Goal: Task Accomplishment & Management: Use online tool/utility

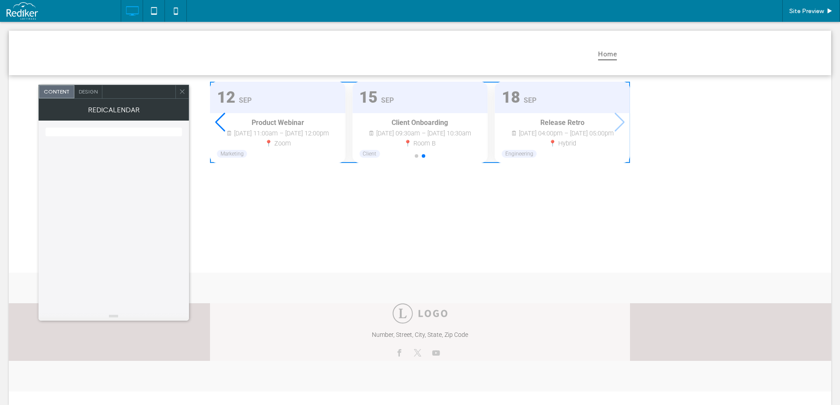
click at [215, 122] on div "Previous slide" at bounding box center [220, 122] width 12 height 19
click at [615, 125] on div "Next slide" at bounding box center [620, 122] width 12 height 19
click at [218, 123] on div "Previous slide" at bounding box center [220, 122] width 12 height 19
click at [618, 123] on div "Next slide" at bounding box center [620, 122] width 12 height 19
click at [214, 126] on div "Previous slide" at bounding box center [220, 122] width 12 height 19
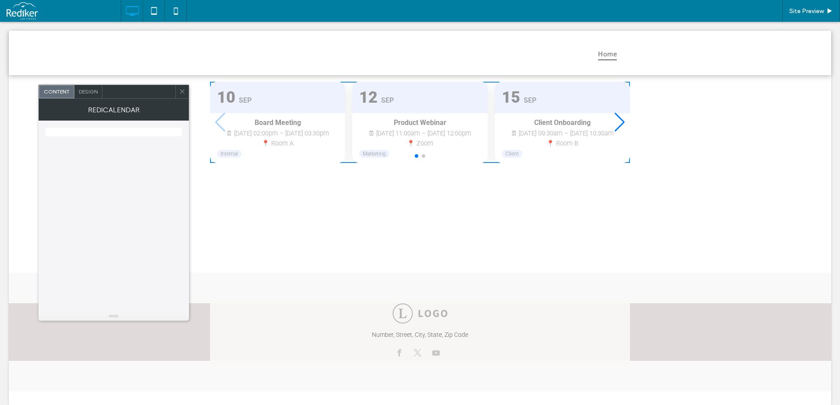
click at [615, 126] on div "Next slide" at bounding box center [620, 122] width 12 height 19
click at [215, 124] on div "Previous slide" at bounding box center [220, 122] width 12 height 19
click at [617, 122] on div "Next slide" at bounding box center [620, 122] width 12 height 19
drag, startPoint x: 220, startPoint y: 125, endPoint x: 371, endPoint y: 141, distance: 152.1
click at [220, 125] on div "Previous slide" at bounding box center [220, 122] width 12 height 19
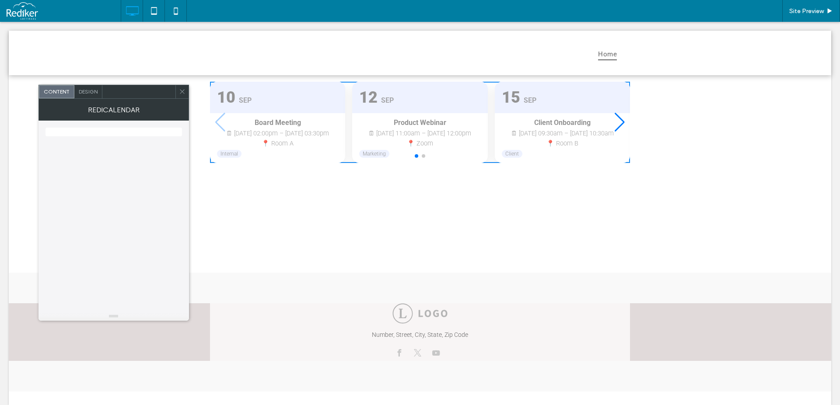
click at [619, 125] on div "Next slide" at bounding box center [620, 122] width 12 height 19
click at [216, 122] on div "Previous slide" at bounding box center [220, 122] width 12 height 19
click at [618, 124] on div "Next slide" at bounding box center [620, 122] width 12 height 19
click at [214, 124] on div "Previous slide" at bounding box center [220, 122] width 12 height 19
click at [617, 122] on div "Next slide" at bounding box center [620, 122] width 12 height 19
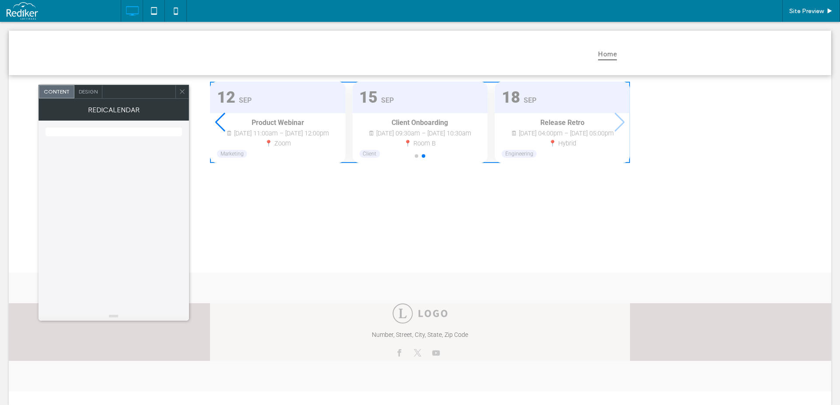
click at [215, 124] on div "Previous slide" at bounding box center [220, 122] width 12 height 19
click at [616, 125] on div "Next slide" at bounding box center [620, 122] width 12 height 19
click at [217, 124] on div "Previous slide" at bounding box center [220, 122] width 12 height 19
click at [618, 125] on div "Next slide" at bounding box center [620, 122] width 12 height 19
click at [220, 124] on div "Previous slide" at bounding box center [220, 122] width 12 height 19
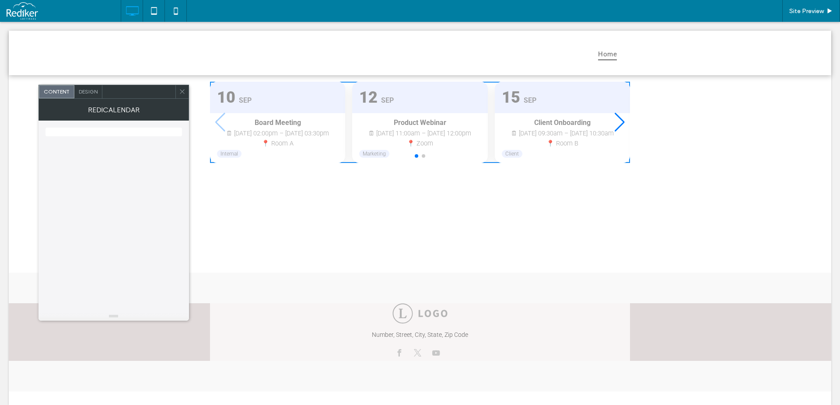
click at [621, 124] on div "Next slide" at bounding box center [620, 122] width 12 height 19
drag, startPoint x: 217, startPoint y: 124, endPoint x: 227, endPoint y: 140, distance: 19.3
click at [217, 123] on div "Previous slide" at bounding box center [220, 122] width 12 height 19
click at [623, 120] on div "Client Onboarding 🗓 Sep 15, 09:30am – Sep 15, 10:30am 📍 Room B Client" at bounding box center [562, 138] width 135 height 50
click at [615, 125] on div "Next slide" at bounding box center [620, 122] width 12 height 19
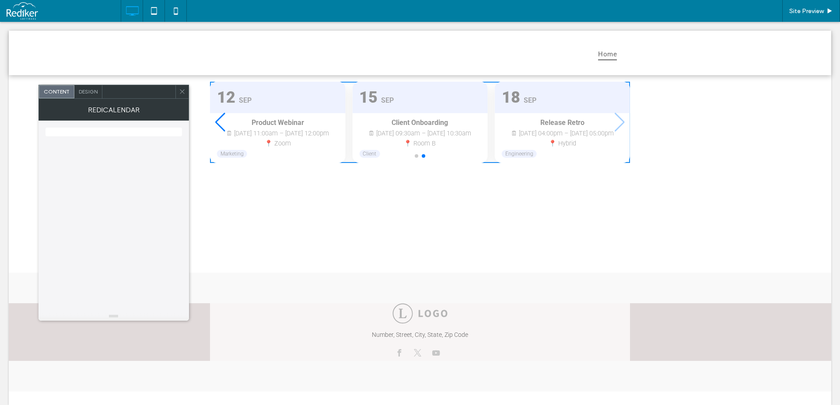
click at [218, 122] on div "Previous slide" at bounding box center [220, 122] width 12 height 19
click at [617, 122] on div "Next slide" at bounding box center [620, 122] width 12 height 19
click at [217, 123] on div "Previous slide" at bounding box center [220, 122] width 12 height 19
click at [621, 122] on div "Next slide" at bounding box center [620, 122] width 12 height 19
click at [217, 121] on div "Previous slide" at bounding box center [220, 122] width 12 height 19
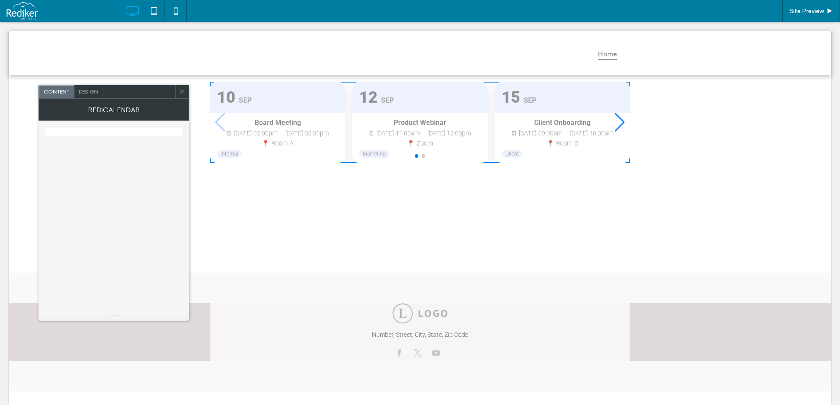
click at [616, 122] on div "Next slide" at bounding box center [620, 122] width 12 height 19
click at [214, 122] on div "Previous slide" at bounding box center [220, 122] width 12 height 19
click at [620, 121] on div "Next slide" at bounding box center [620, 122] width 12 height 19
click at [220, 124] on div "Previous slide" at bounding box center [220, 122] width 12 height 19
click at [617, 123] on div "Next slide" at bounding box center [620, 122] width 12 height 19
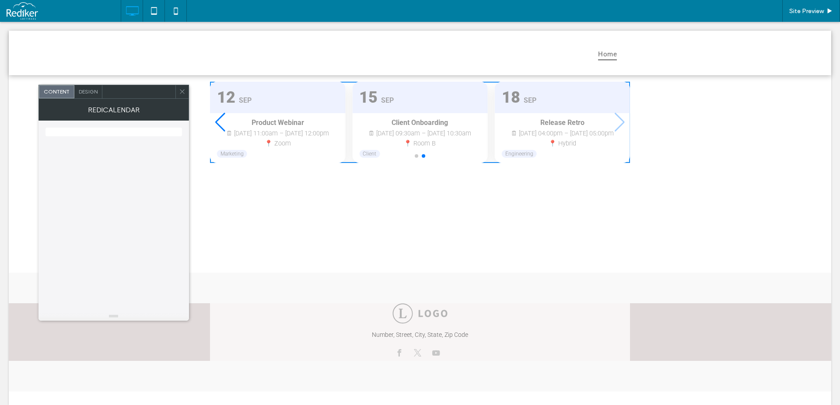
click at [224, 126] on div "Product Webinar" at bounding box center [277, 123] width 121 height 9
click at [215, 128] on div "Previous slide" at bounding box center [220, 122] width 12 height 19
click at [617, 122] on div "Next slide" at bounding box center [620, 122] width 12 height 19
click at [220, 125] on div "Previous slide" at bounding box center [220, 122] width 12 height 19
click at [623, 124] on div "Client Onboarding 🗓 Sep 15, 09:30am – Sep 15, 10:30am 📍 Room B Client" at bounding box center [562, 138] width 135 height 50
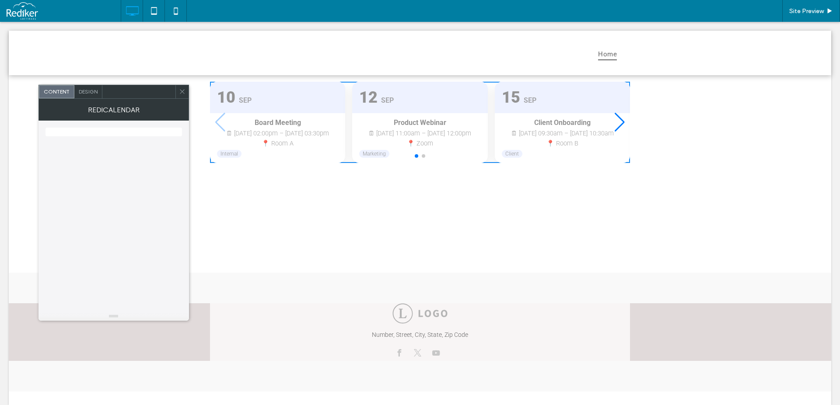
click at [165, 157] on div at bounding box center [113, 217] width 136 height 192
click at [619, 123] on div "Next slide" at bounding box center [620, 122] width 12 height 19
click at [214, 122] on div "Previous slide" at bounding box center [220, 122] width 12 height 19
click at [615, 120] on div "Next slide" at bounding box center [620, 122] width 12 height 19
click at [142, 175] on div at bounding box center [113, 217] width 136 height 192
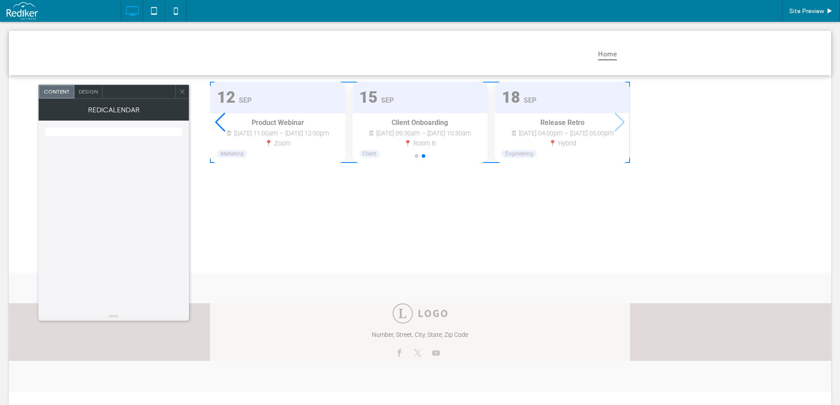
drag, startPoint x: 136, startPoint y: 173, endPoint x: 185, endPoint y: 160, distance: 51.2
click at [136, 173] on div at bounding box center [113, 217] width 136 height 192
click at [214, 126] on div "Previous slide" at bounding box center [220, 122] width 12 height 19
click at [614, 122] on div "Next slide" at bounding box center [620, 122] width 12 height 19
click at [215, 124] on div "Previous slide" at bounding box center [220, 122] width 12 height 19
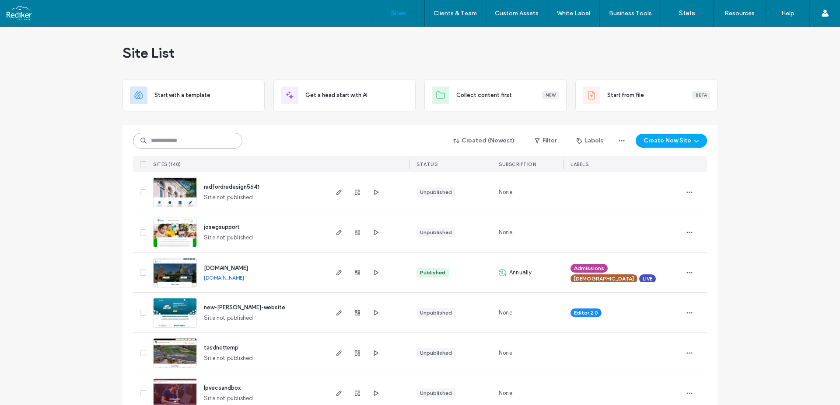
click at [193, 136] on input at bounding box center [187, 141] width 109 height 16
type input "****"
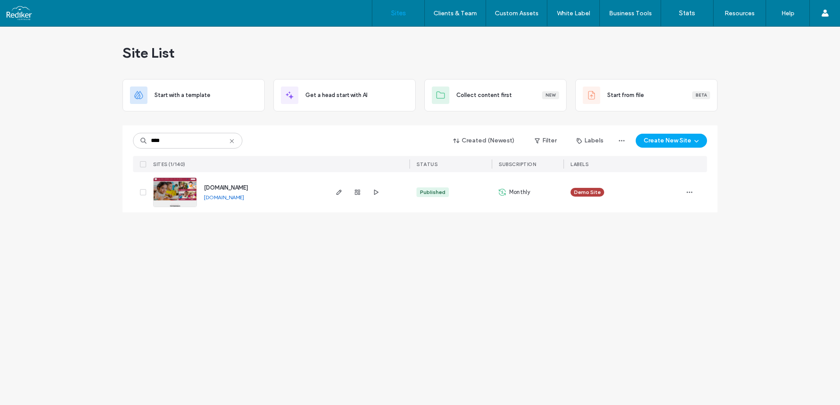
click at [226, 188] on span "[DOMAIN_NAME]" at bounding box center [226, 188] width 44 height 7
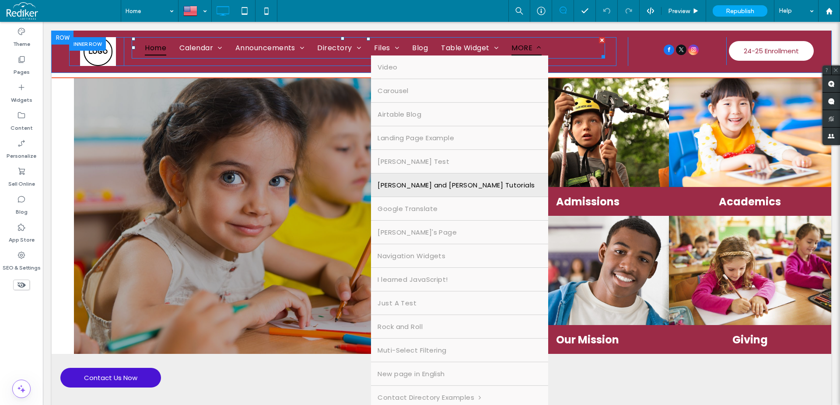
drag, startPoint x: 434, startPoint y: 163, endPoint x: 440, endPoint y: 178, distance: 16.3
click at [434, 162] on link "[PERSON_NAME] Test" at bounding box center [459, 161] width 177 height 23
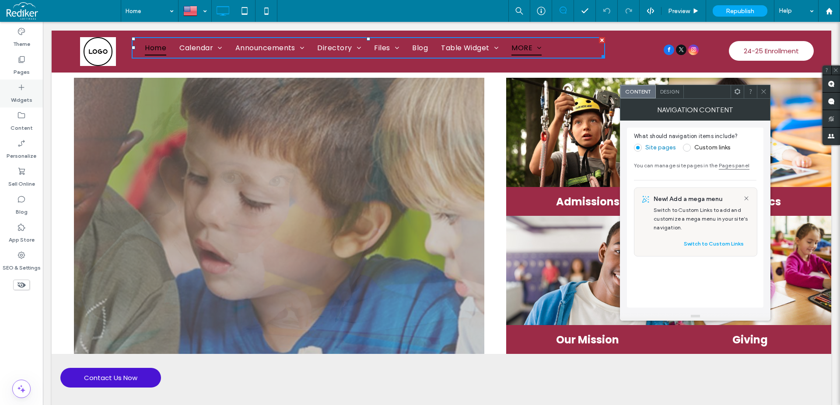
click at [17, 99] on label "Widgets" at bounding box center [21, 98] width 21 height 12
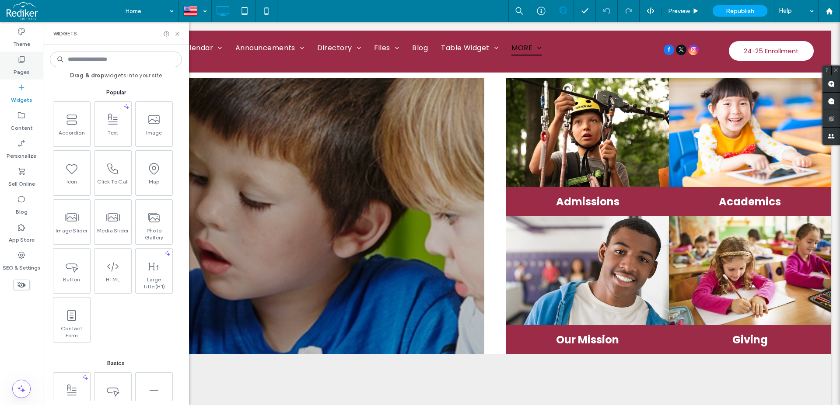
click at [30, 67] on div "Pages" at bounding box center [21, 66] width 43 height 28
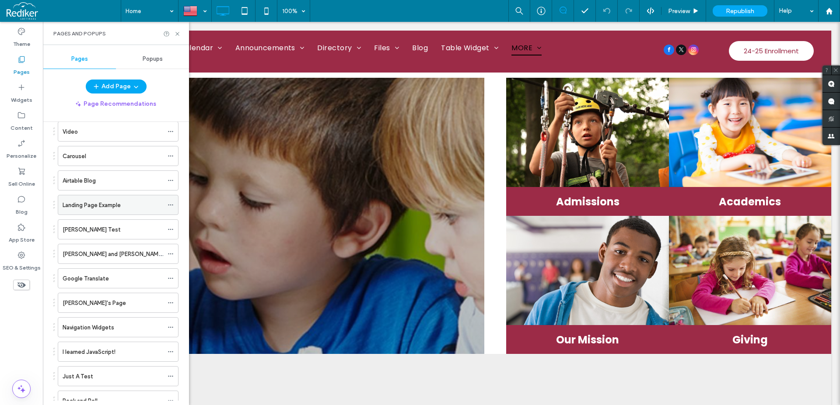
scroll to position [249, 0]
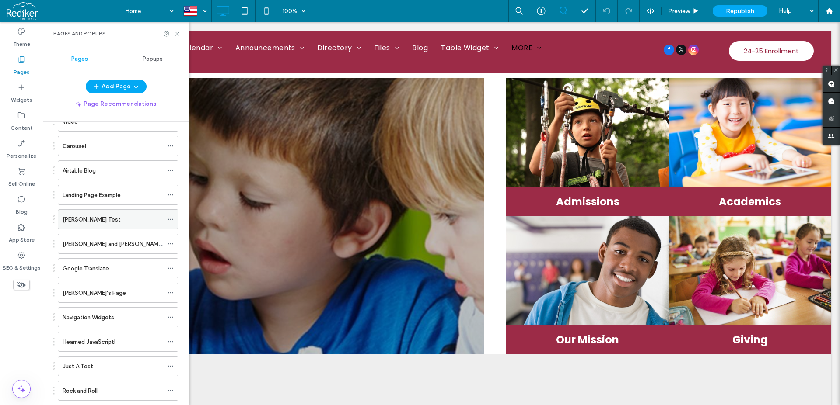
click at [87, 218] on div "[PERSON_NAME] Test" at bounding box center [113, 219] width 101 height 9
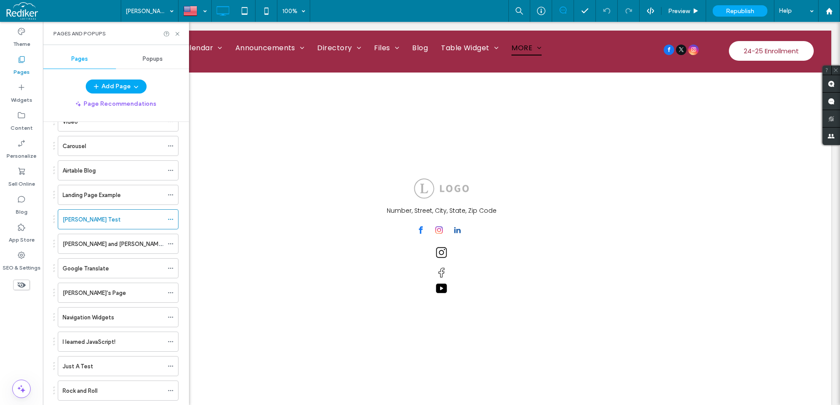
scroll to position [0, 0]
click at [20, 100] on label "Widgets" at bounding box center [21, 98] width 21 height 12
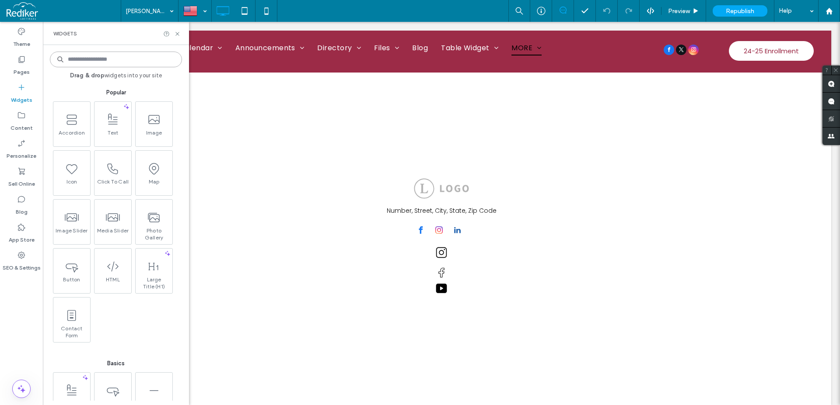
click at [96, 59] on input at bounding box center [116, 60] width 132 height 16
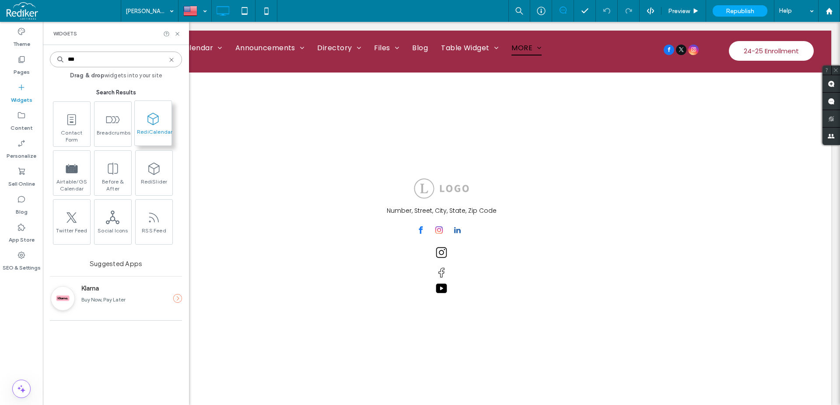
type input "***"
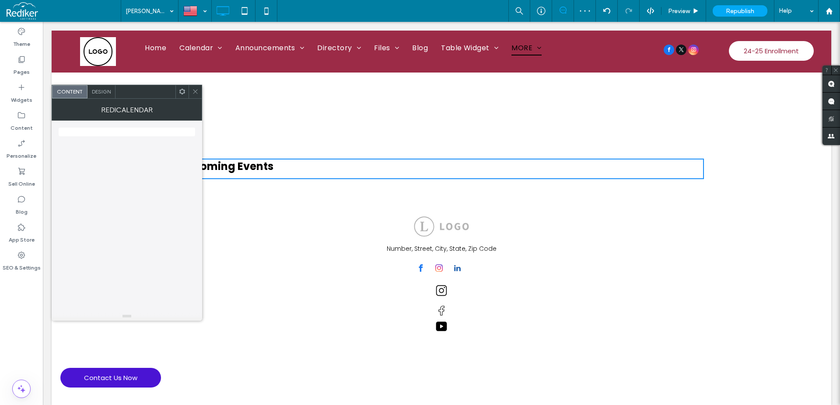
drag, startPoint x: 143, startPoint y: 174, endPoint x: 199, endPoint y: 177, distance: 56.0
click at [143, 174] on div at bounding box center [127, 217] width 136 height 192
click at [276, 169] on h3 "Upcoming Events" at bounding box center [441, 166] width 525 height 15
click at [100, 93] on span "Design" at bounding box center [101, 91] width 19 height 7
click at [87, 125] on div "Animation" at bounding box center [127, 131] width 122 height 12
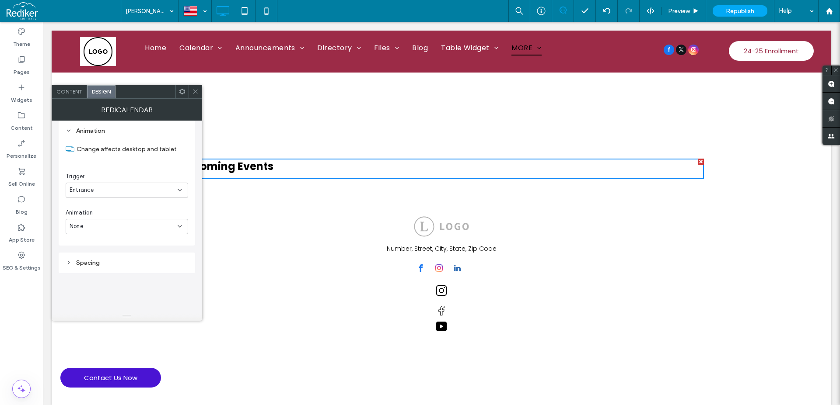
click at [90, 130] on div "Animation" at bounding box center [127, 130] width 122 height 7
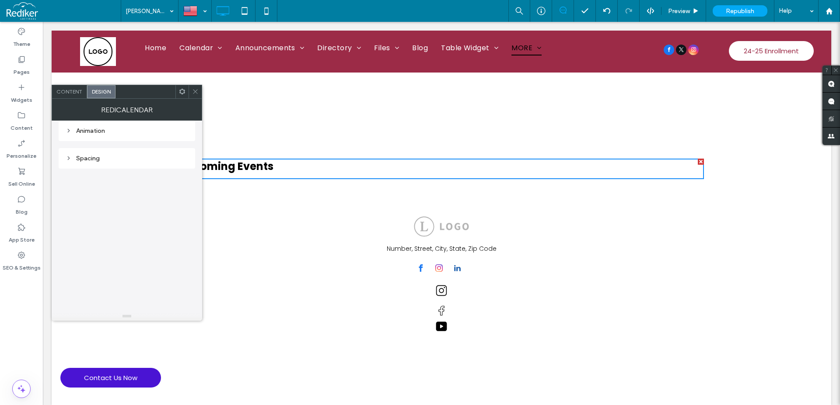
click at [90, 130] on div "Animation" at bounding box center [127, 130] width 122 height 7
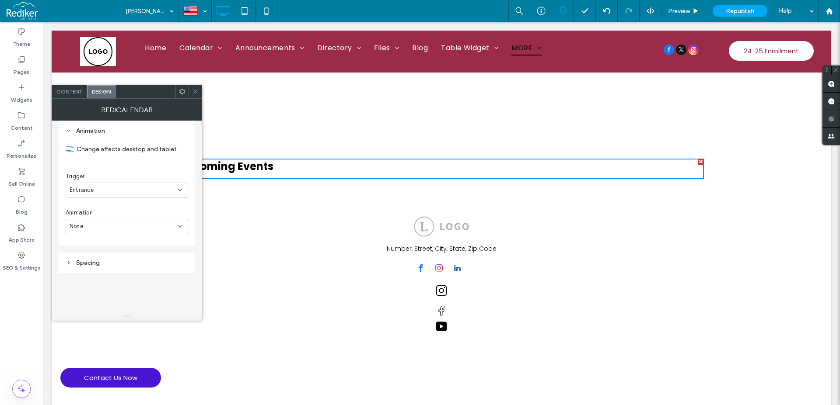
click at [108, 185] on div "Entrance" at bounding box center [127, 190] width 122 height 15
click at [74, 95] on div "Content" at bounding box center [69, 91] width 35 height 13
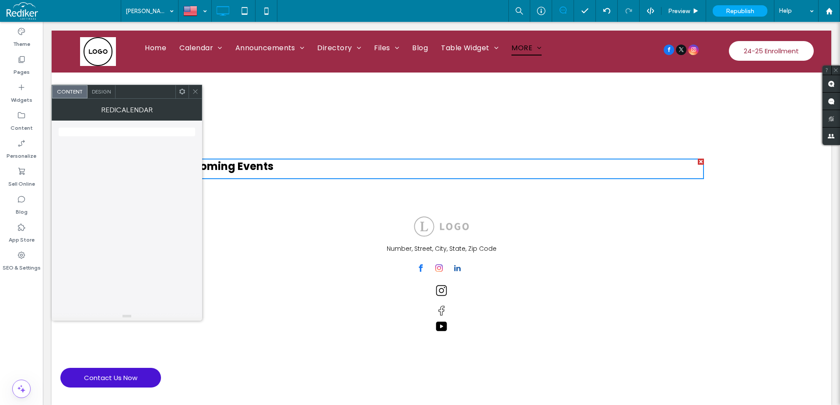
click at [94, 138] on div at bounding box center [127, 131] width 136 height 20
drag, startPoint x: 99, startPoint y: 185, endPoint x: 133, endPoint y: 163, distance: 40.2
click at [100, 185] on div at bounding box center [127, 217] width 136 height 192
click at [195, 90] on icon at bounding box center [195, 91] width 7 height 7
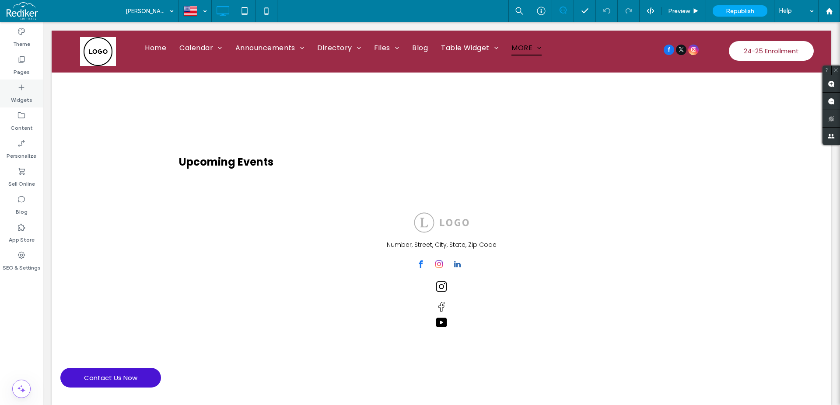
click at [19, 95] on label "Widgets" at bounding box center [21, 98] width 21 height 12
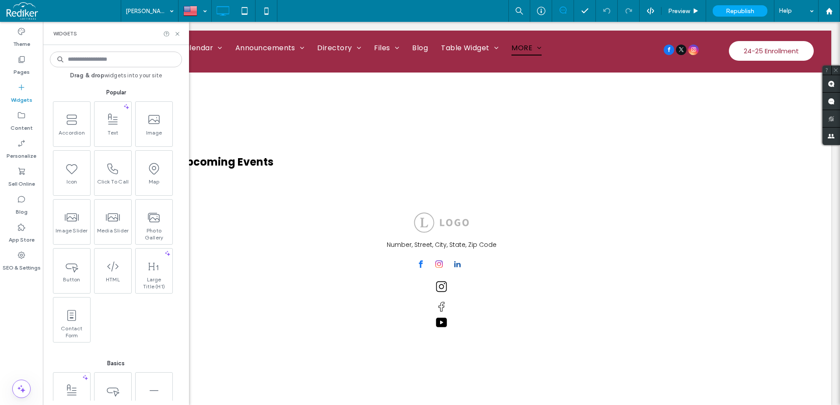
click at [122, 59] on input at bounding box center [116, 60] width 132 height 16
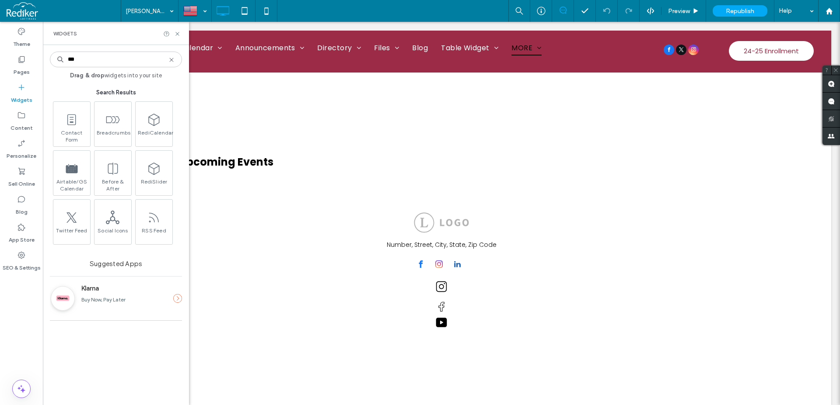
type input "***"
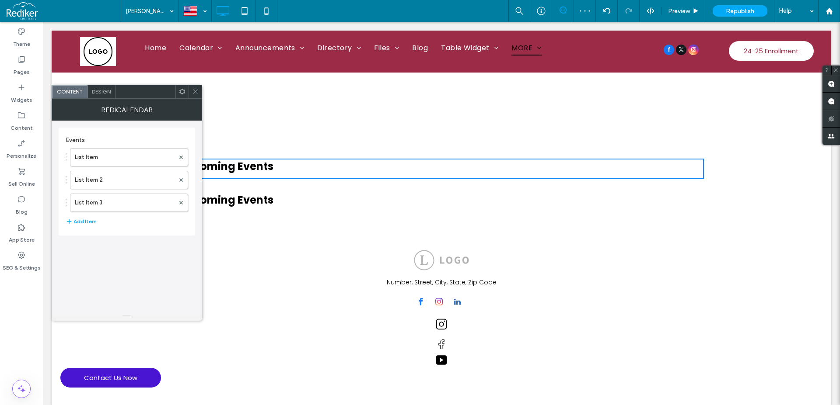
click at [181, 90] on use at bounding box center [182, 92] width 6 height 6
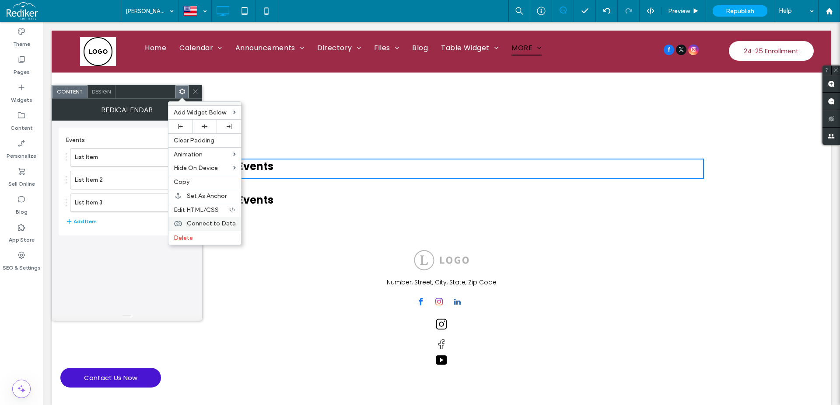
click at [202, 224] on span "Connect to Data" at bounding box center [211, 223] width 49 height 7
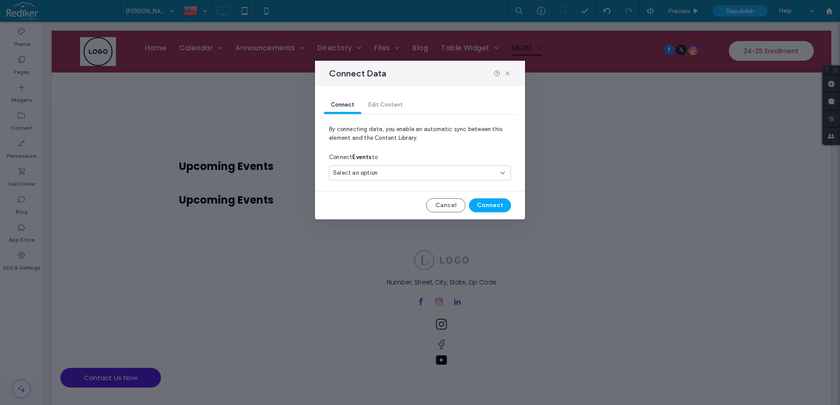
click at [364, 170] on span "Select an option" at bounding box center [355, 173] width 45 height 9
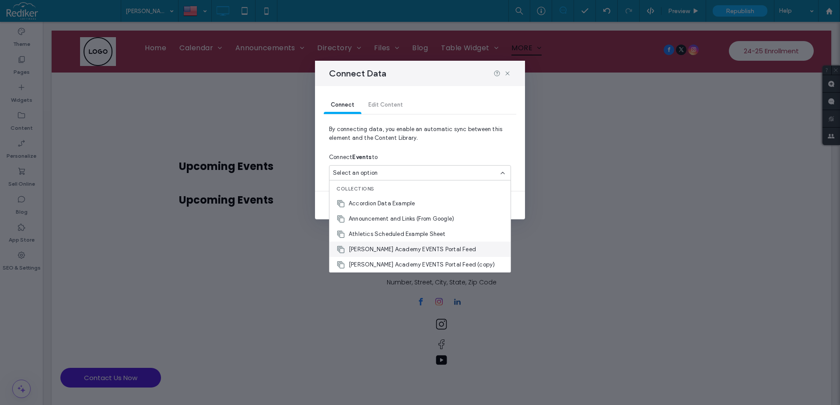
scroll to position [50, 0]
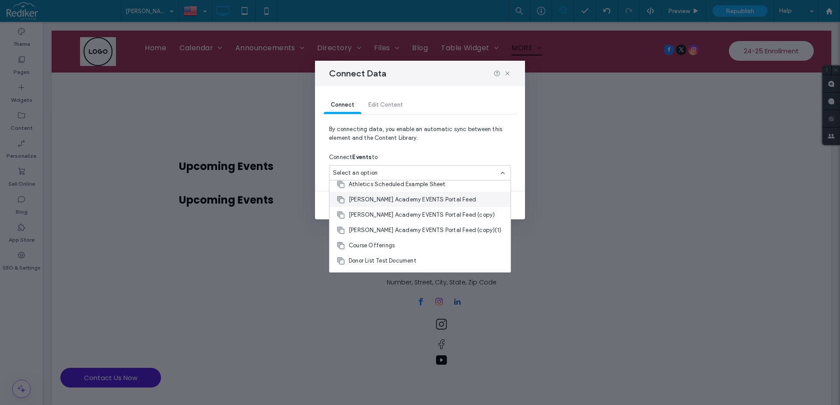
click at [429, 201] on span "[PERSON_NAME] Academy EVENTS Portal Feed" at bounding box center [412, 199] width 127 height 9
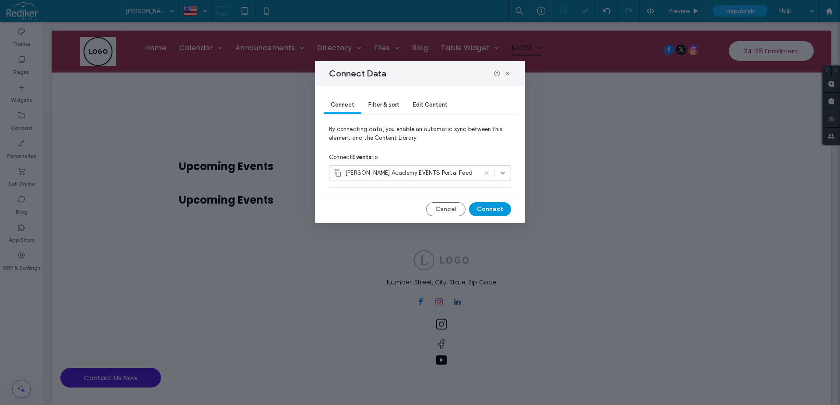
click at [487, 208] on button "Connect" at bounding box center [490, 209] width 42 height 14
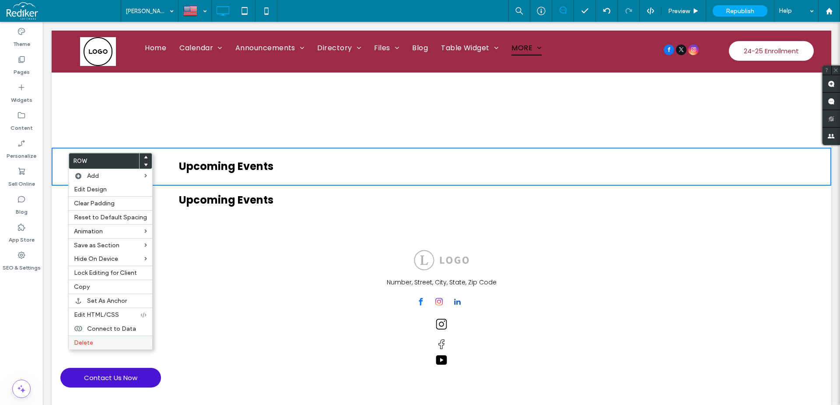
click at [91, 342] on span "Delete" at bounding box center [83, 342] width 19 height 7
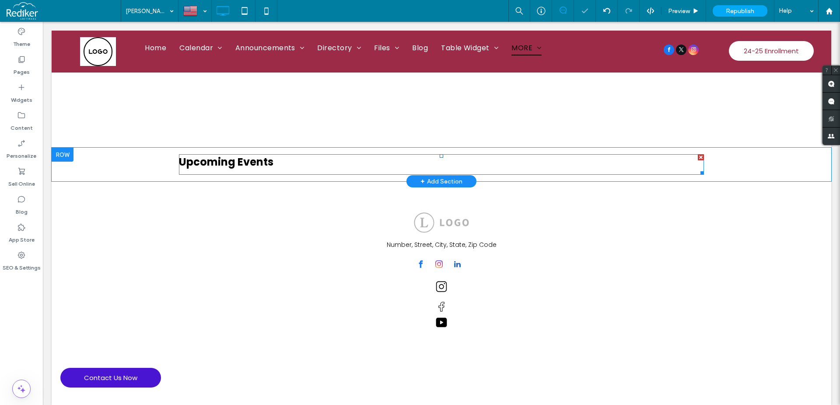
click at [228, 166] on span at bounding box center [441, 164] width 525 height 21
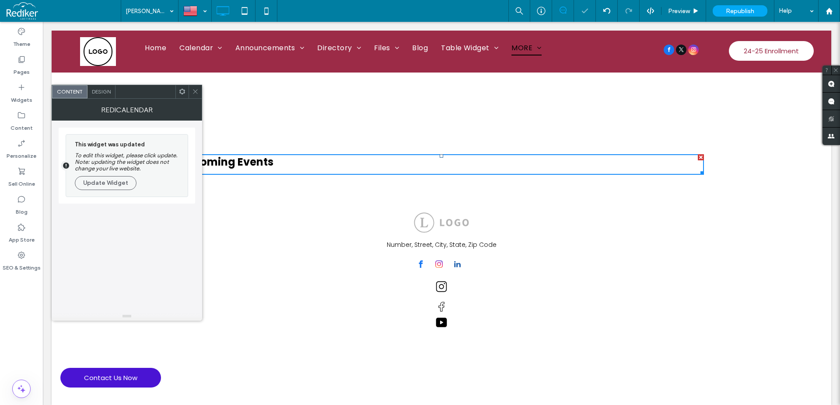
drag, startPoint x: 96, startPoint y: 184, endPoint x: 113, endPoint y: 206, distance: 27.7
click at [99, 189] on button "Update Widget" at bounding box center [106, 183] width 62 height 14
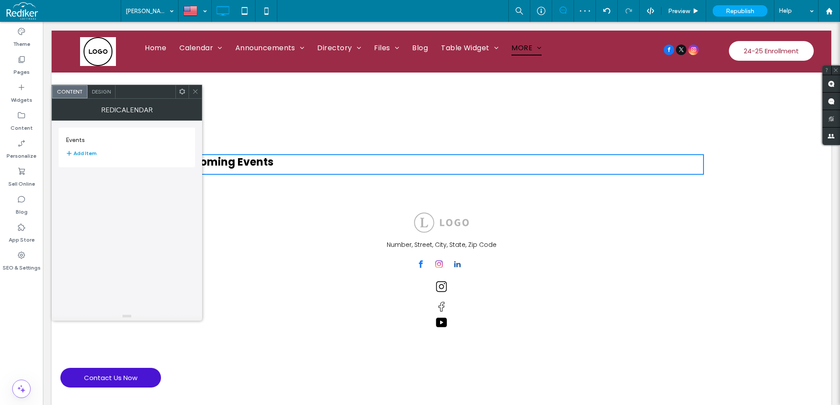
click at [91, 154] on button "Add Item" at bounding box center [81, 153] width 31 height 10
click at [105, 157] on label "List Item" at bounding box center [125, 157] width 100 height 17
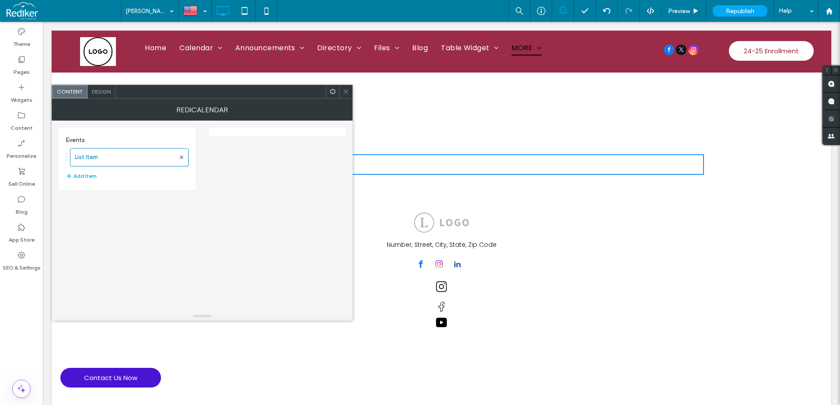
click at [97, 92] on span "Design" at bounding box center [101, 91] width 19 height 7
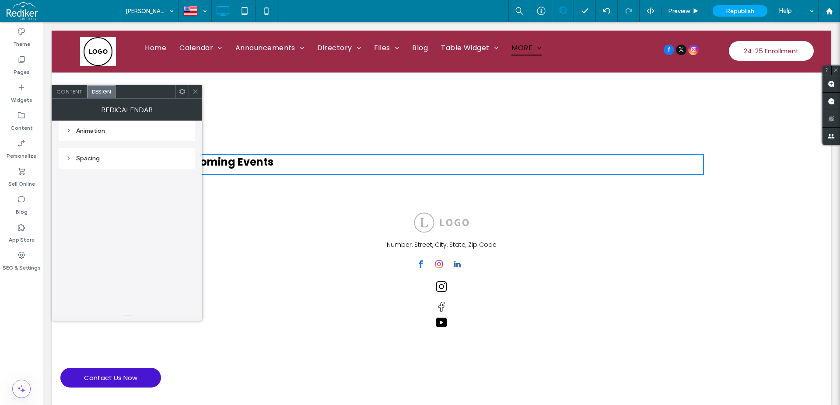
click at [76, 92] on span "Content" at bounding box center [69, 91] width 26 height 7
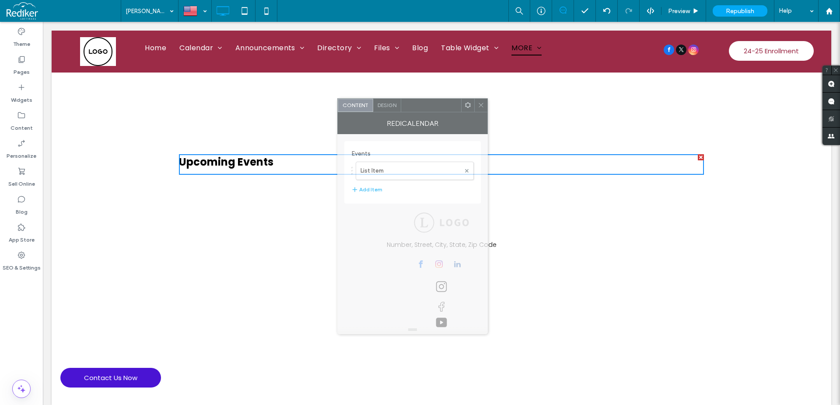
drag, startPoint x: 167, startPoint y: 101, endPoint x: 429, endPoint y: 141, distance: 265.1
click at [429, 105] on div at bounding box center [431, 105] width 60 height 13
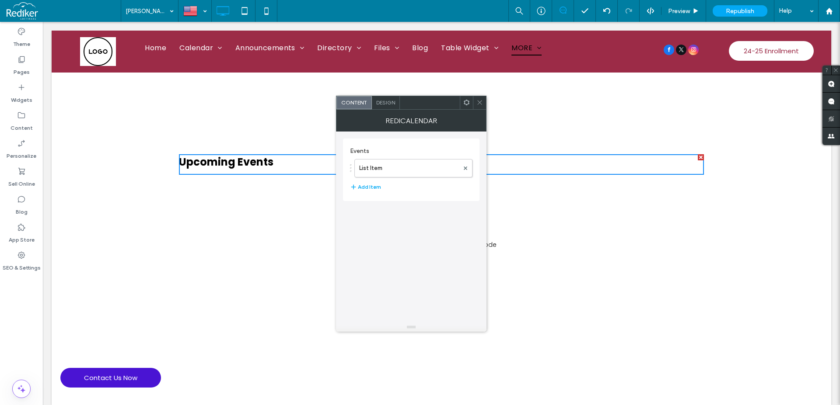
click at [468, 105] on icon at bounding box center [466, 102] width 7 height 7
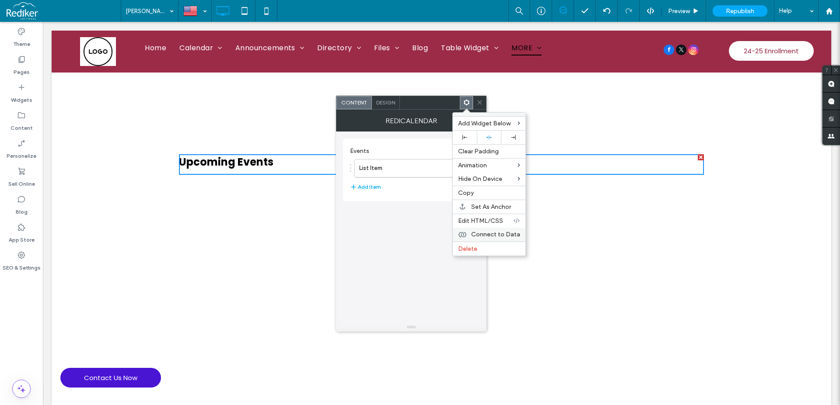
click at [494, 232] on span "Connect to Data" at bounding box center [495, 234] width 49 height 7
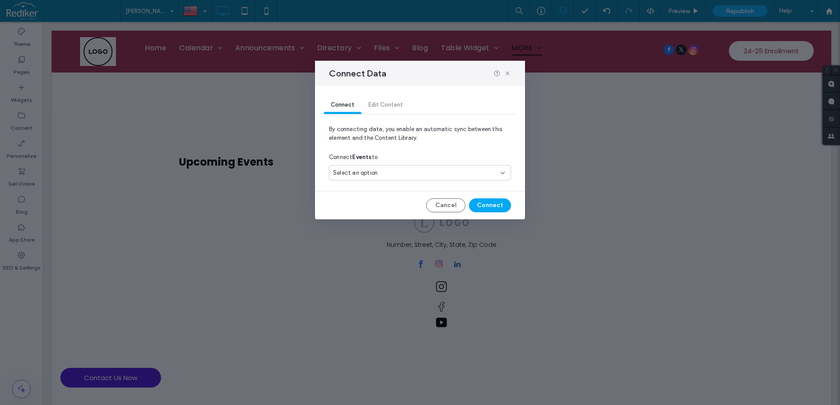
click at [394, 166] on div "Select an option" at bounding box center [420, 172] width 182 height 15
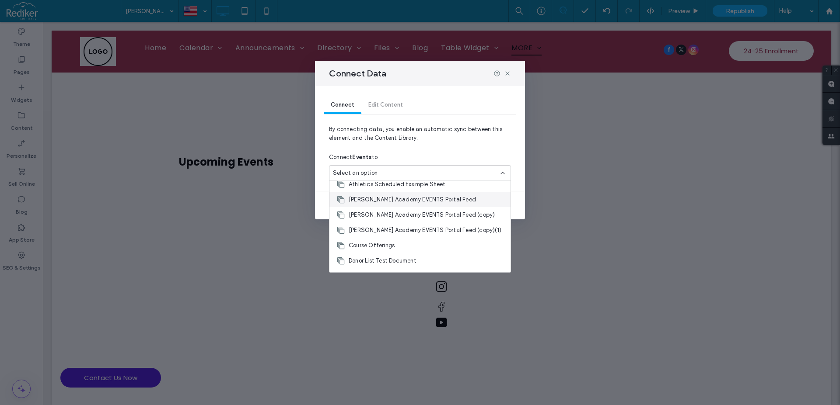
click at [428, 200] on span "[PERSON_NAME] Academy EVENTS Portal Feed" at bounding box center [412, 199] width 127 height 9
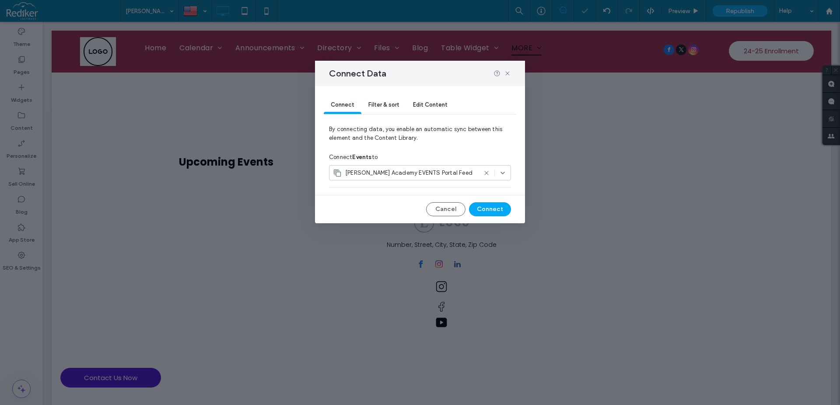
click at [388, 108] on span "Filter & sort" at bounding box center [383, 104] width 31 height 7
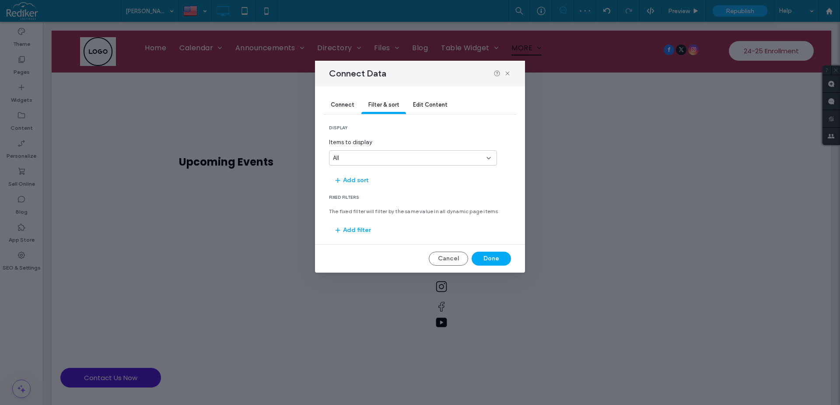
click at [424, 108] on span "Edit Content" at bounding box center [430, 104] width 35 height 7
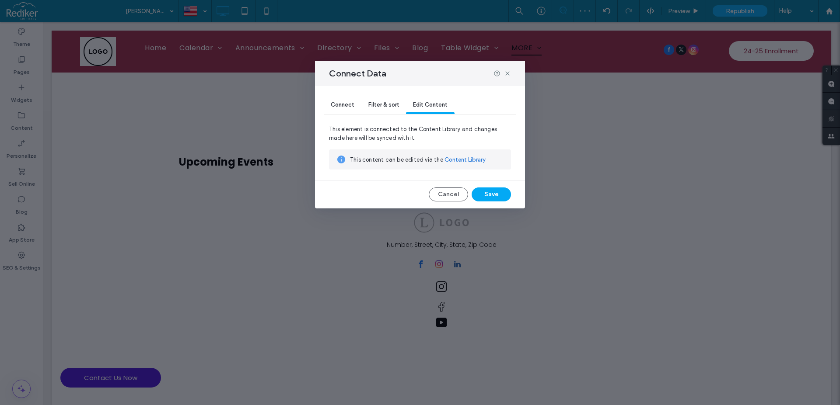
click at [345, 104] on span "Connect" at bounding box center [343, 104] width 24 height 7
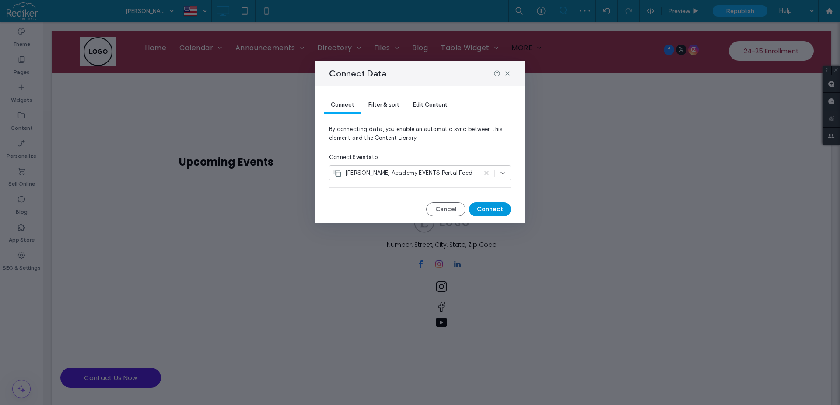
click at [485, 209] on button "Connect" at bounding box center [490, 209] width 42 height 14
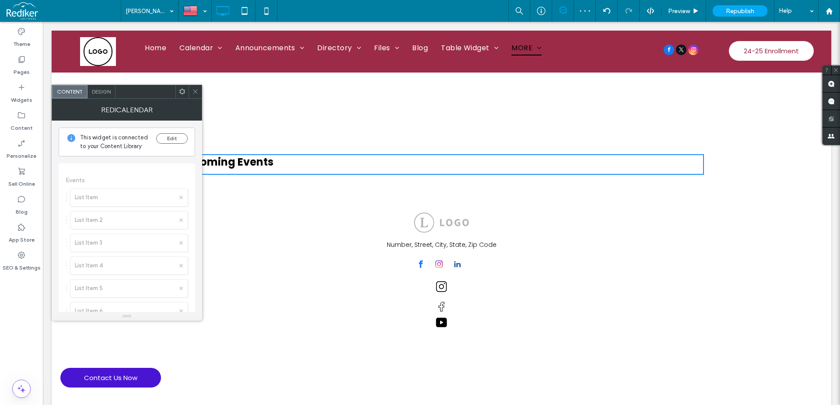
click at [181, 94] on icon at bounding box center [182, 91] width 7 height 7
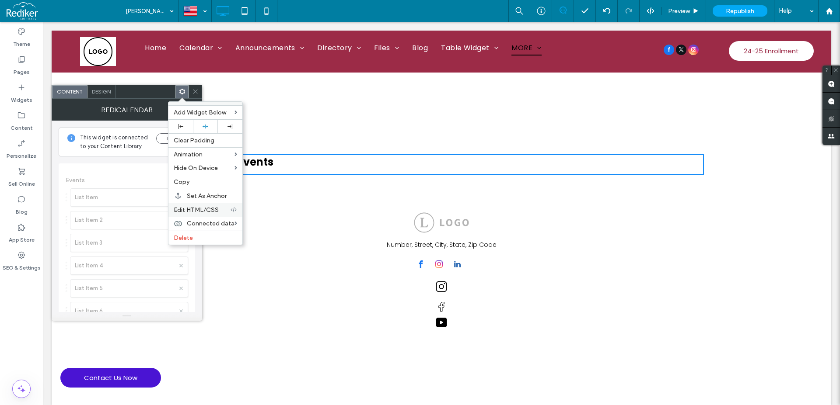
click at [210, 209] on span "Edit HTML/CSS" at bounding box center [196, 209] width 45 height 7
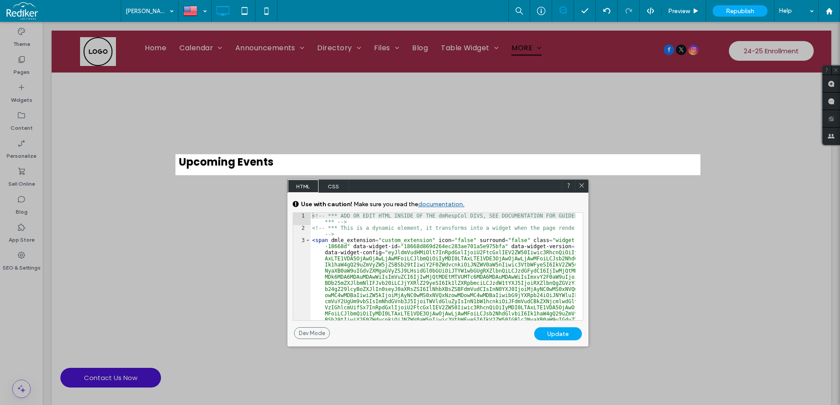
drag, startPoint x: 583, startPoint y: 185, endPoint x: 298, endPoint y: 144, distance: 287.6
click at [583, 185] on icon at bounding box center [581, 185] width 7 height 7
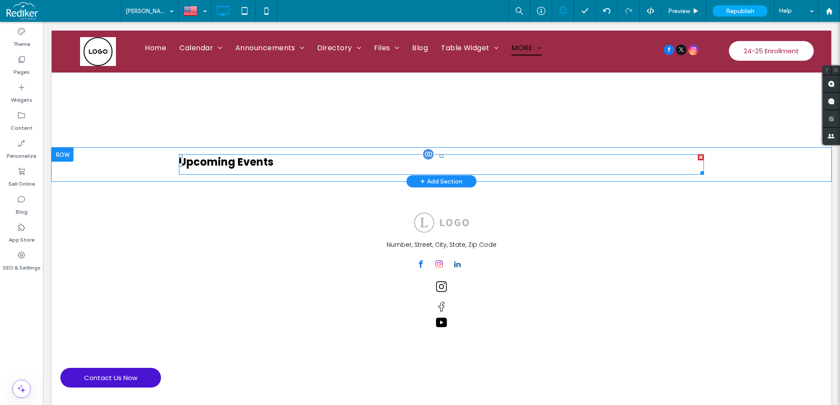
click at [272, 161] on span at bounding box center [441, 164] width 525 height 21
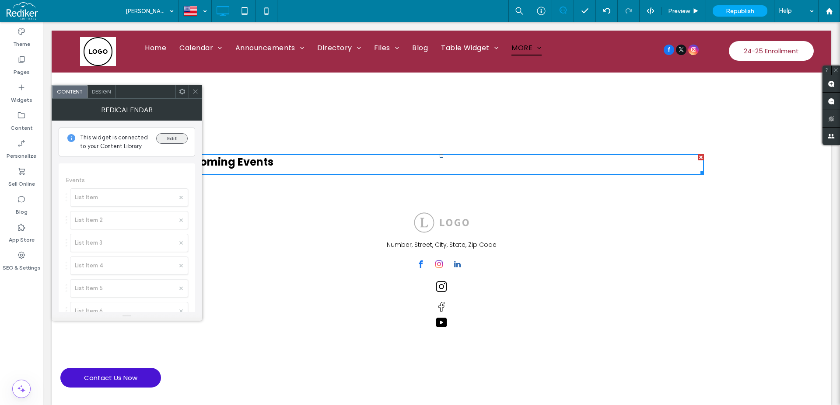
click at [169, 139] on button "Edit" at bounding box center [171, 138] width 31 height 10
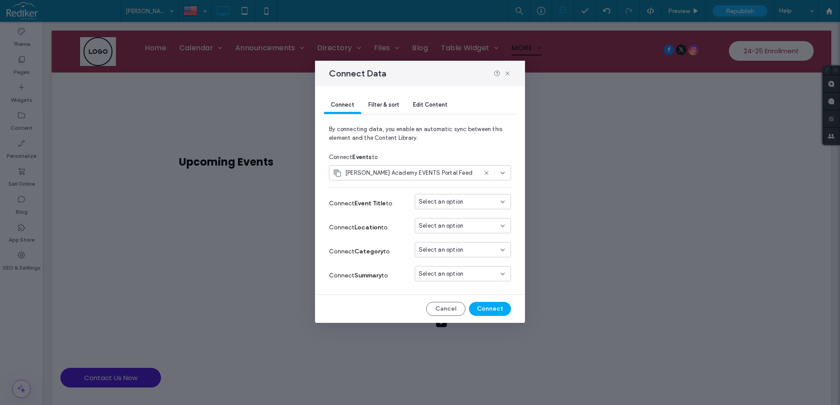
click at [448, 202] on span "Select an option" at bounding box center [441, 202] width 45 height 9
click at [458, 276] on div "Title" at bounding box center [462, 278] width 95 height 15
click at [478, 225] on div "Select an option" at bounding box center [458, 226] width 78 height 9
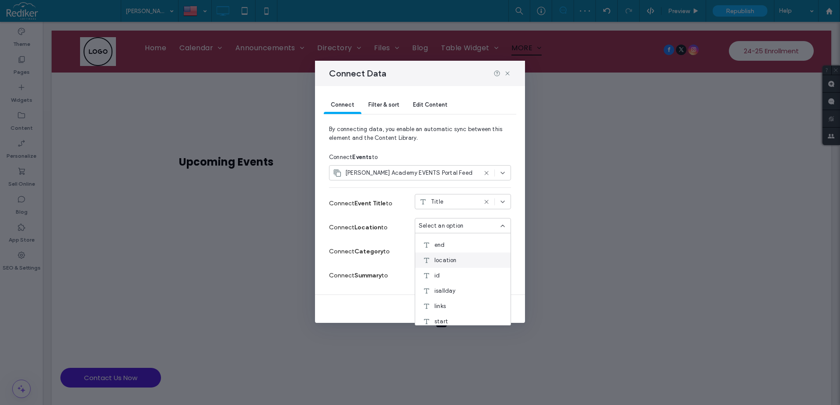
click at [456, 259] on span "location" at bounding box center [445, 260] width 22 height 9
click at [460, 246] on span "Select an option" at bounding box center [441, 250] width 45 height 9
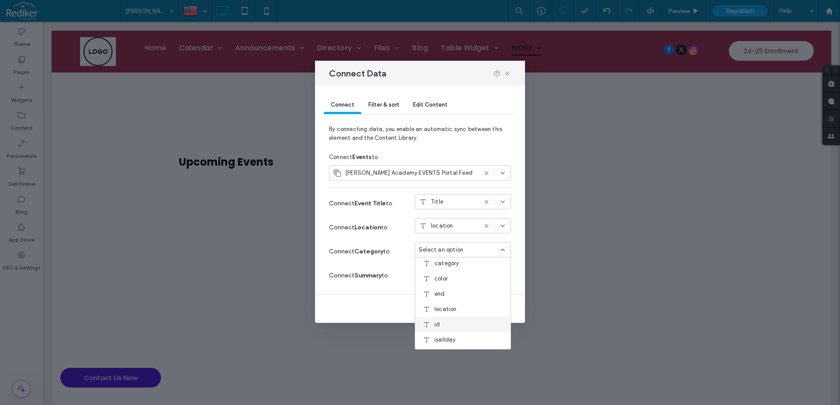
scroll to position [0, 0]
click at [464, 264] on div "category" at bounding box center [462, 265] width 95 height 15
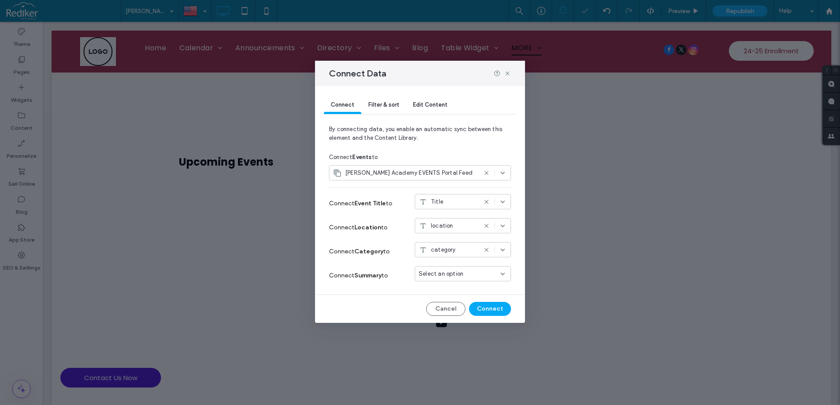
click at [456, 280] on div "Select an option" at bounding box center [463, 273] width 96 height 15
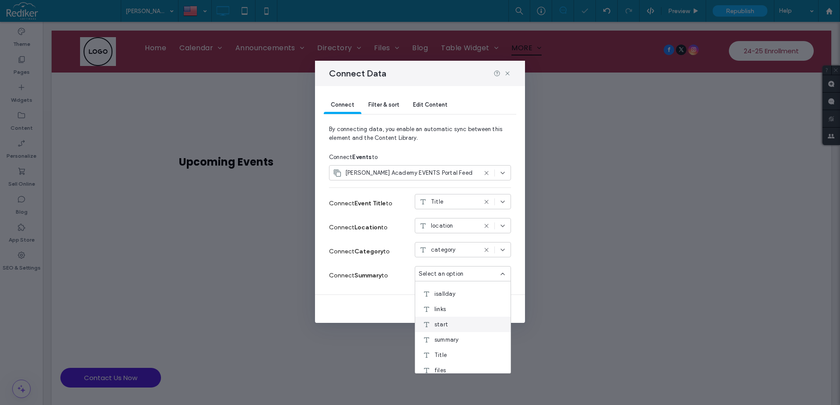
scroll to position [77, 0]
click at [453, 337] on span "summary" at bounding box center [446, 335] width 24 height 9
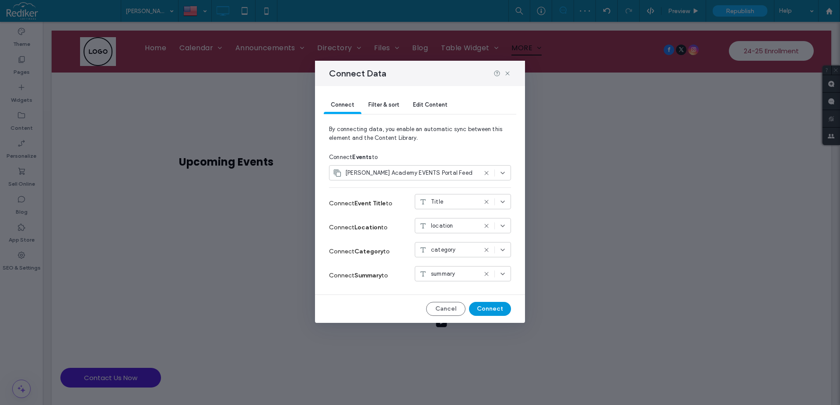
click at [496, 308] on button "Connect" at bounding box center [490, 309] width 42 height 14
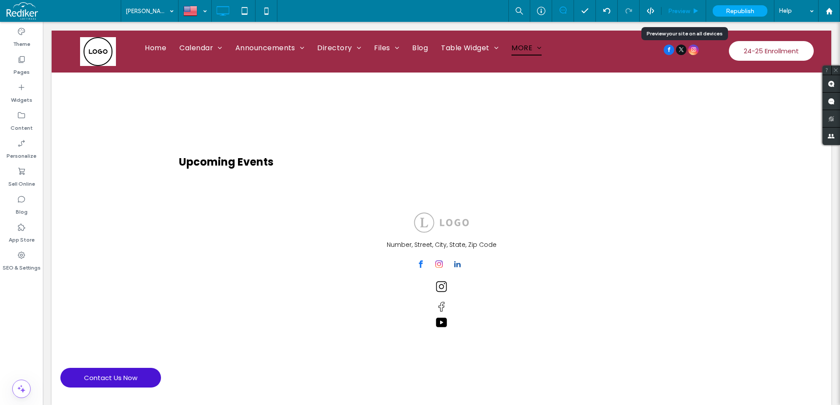
click at [683, 12] on span "Preview" at bounding box center [679, 10] width 22 height 7
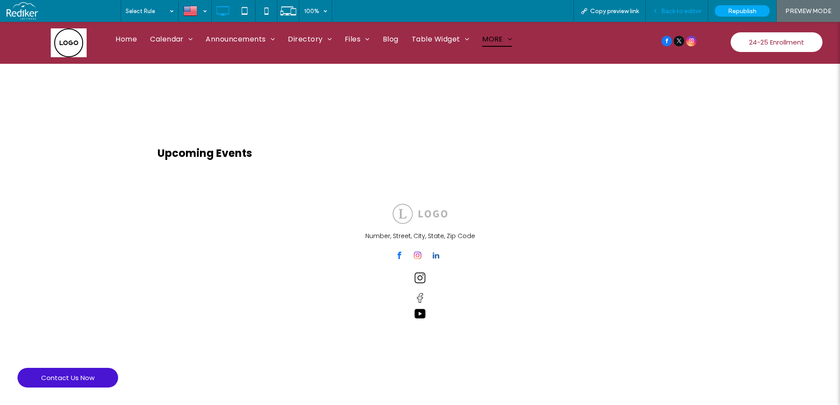
click at [667, 10] on span "Back to editor" at bounding box center [681, 10] width 40 height 7
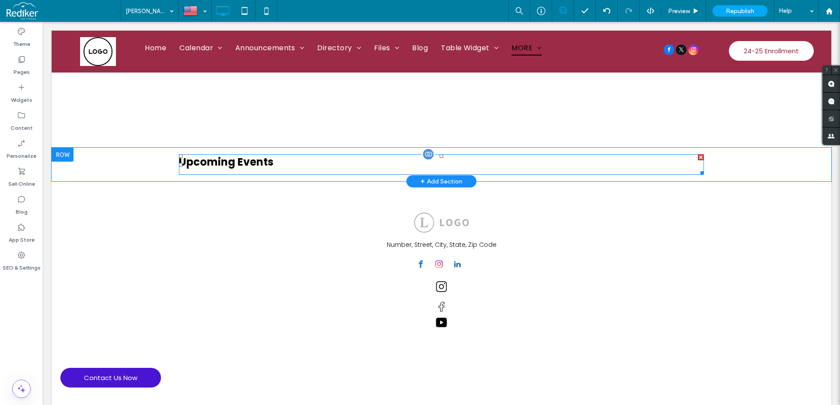
click at [252, 161] on span at bounding box center [441, 164] width 525 height 21
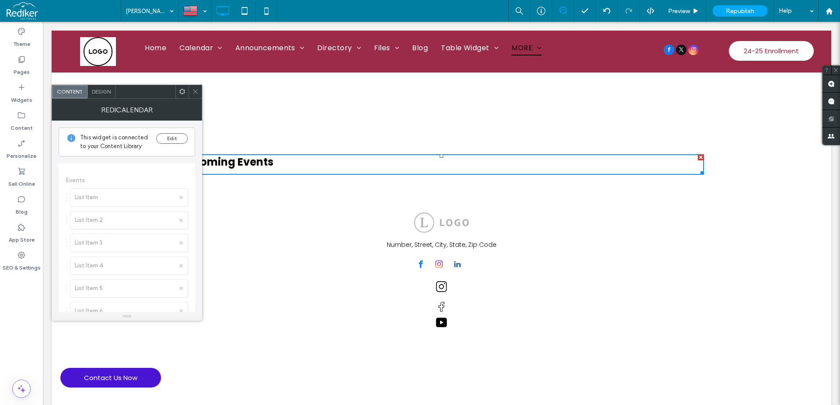
click at [194, 93] on use at bounding box center [195, 92] width 4 height 4
click at [181, 95] on span at bounding box center [182, 91] width 7 height 13
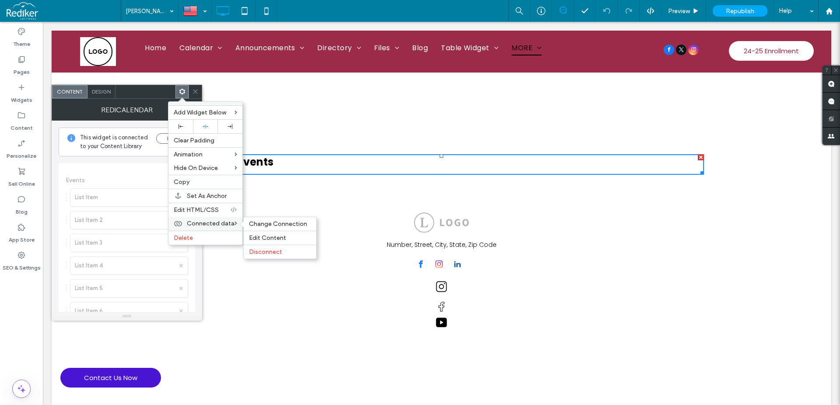
click at [204, 220] on span "Connected data" at bounding box center [211, 223] width 48 height 7
click at [267, 234] on span "Edit Content" at bounding box center [267, 237] width 37 height 7
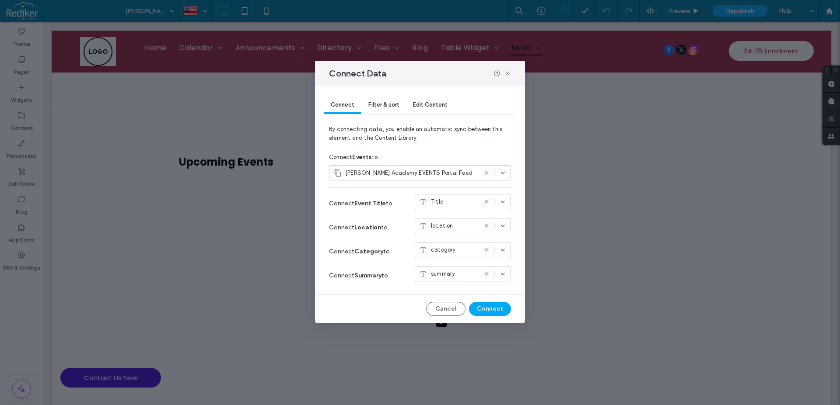
click at [501, 173] on icon at bounding box center [502, 173] width 7 height 7
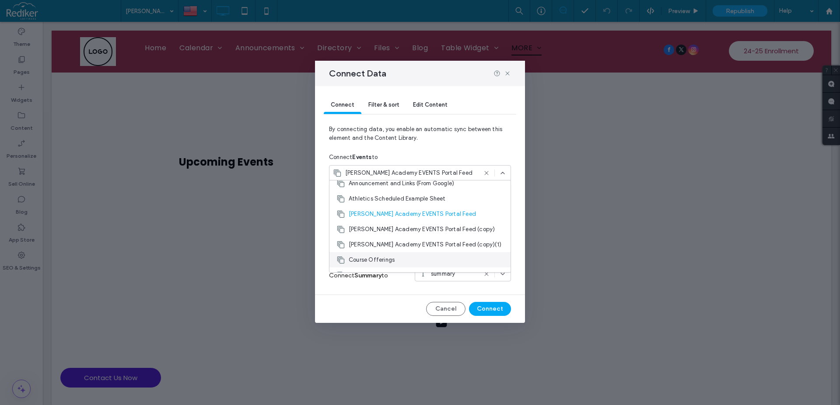
scroll to position [50, 0]
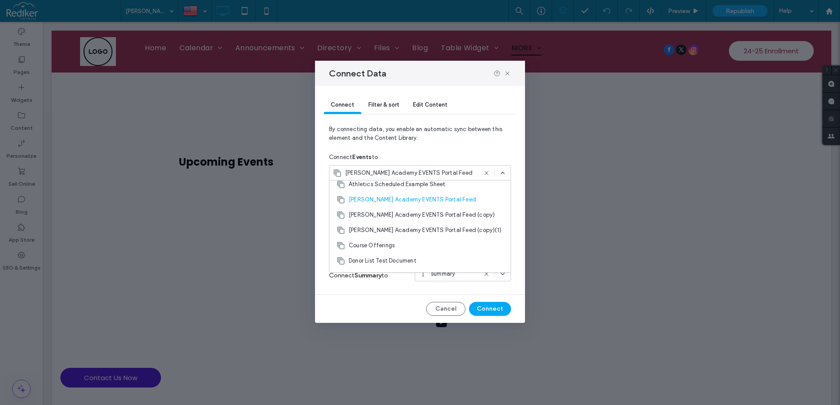
click at [380, 316] on div "Connect Filter & sort Edit Content By connecting data, you enable an automatic …" at bounding box center [420, 204] width 210 height 237
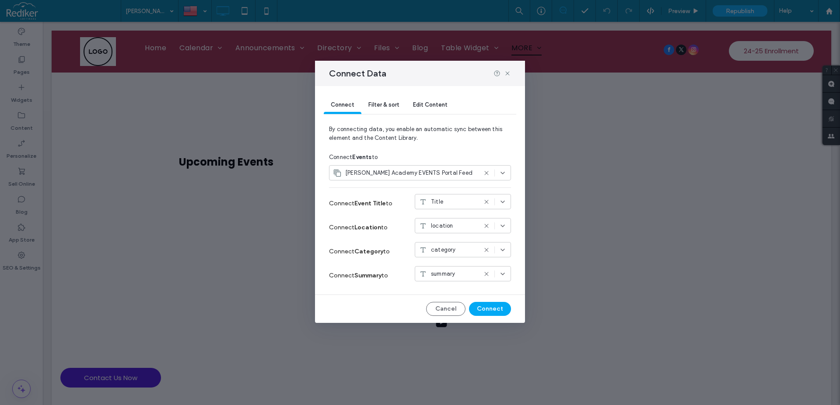
click at [390, 103] on span "Filter & sort" at bounding box center [383, 104] width 31 height 7
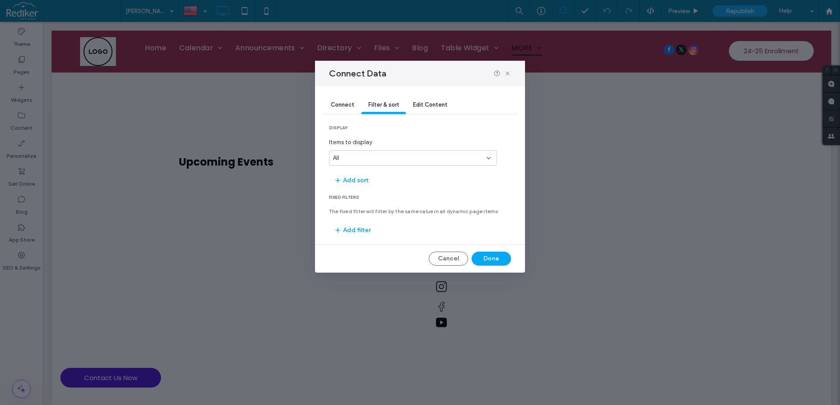
click at [375, 158] on div "All" at bounding box center [408, 158] width 150 height 9
drag, startPoint x: 376, startPoint y: 158, endPoint x: 377, endPoint y: 135, distance: 23.7
click at [376, 157] on div "All" at bounding box center [408, 158] width 150 height 9
click at [338, 104] on span "Connect" at bounding box center [343, 104] width 24 height 7
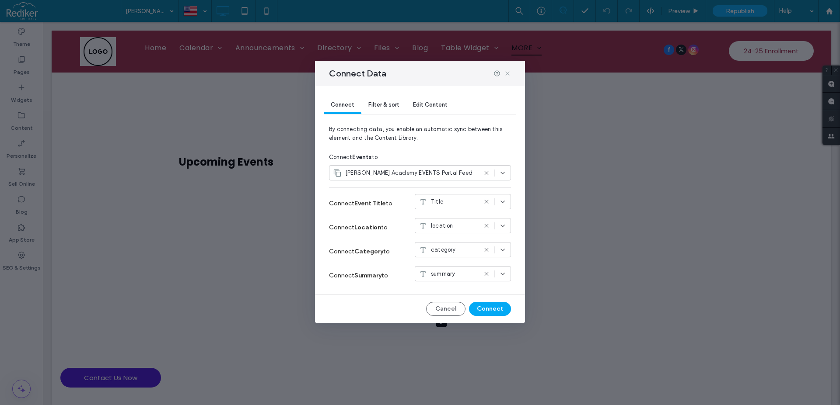
click at [508, 76] on icon at bounding box center [507, 73] width 7 height 7
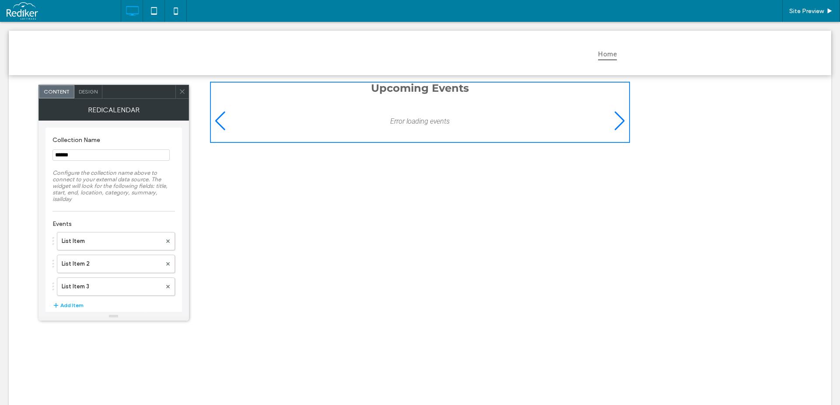
click at [180, 94] on icon at bounding box center [182, 91] width 7 height 7
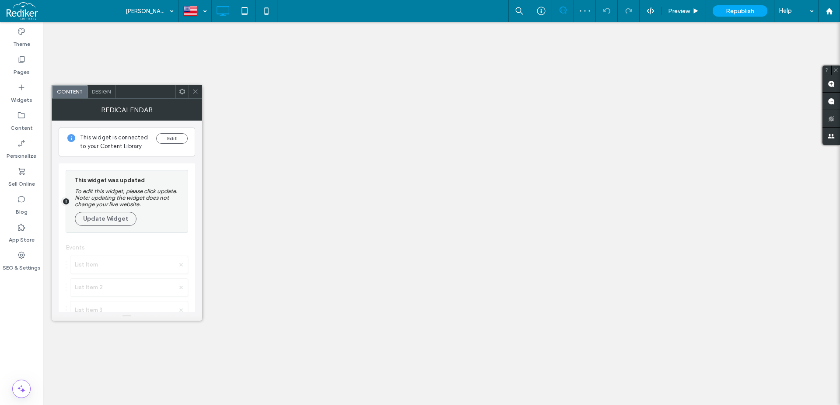
click at [105, 212] on button "Update Widget" at bounding box center [106, 219] width 62 height 14
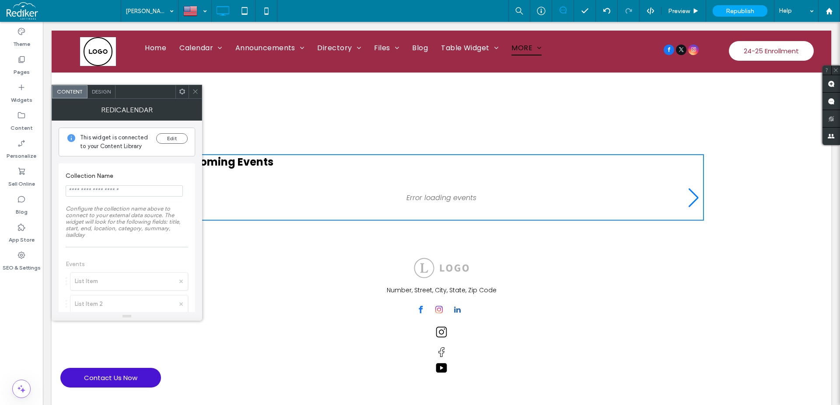
click at [123, 191] on input "Collection Name" at bounding box center [124, 190] width 117 height 11
click at [101, 188] on input "******" at bounding box center [124, 190] width 117 height 11
type input "******"
click at [101, 90] on span "Design" at bounding box center [101, 91] width 19 height 7
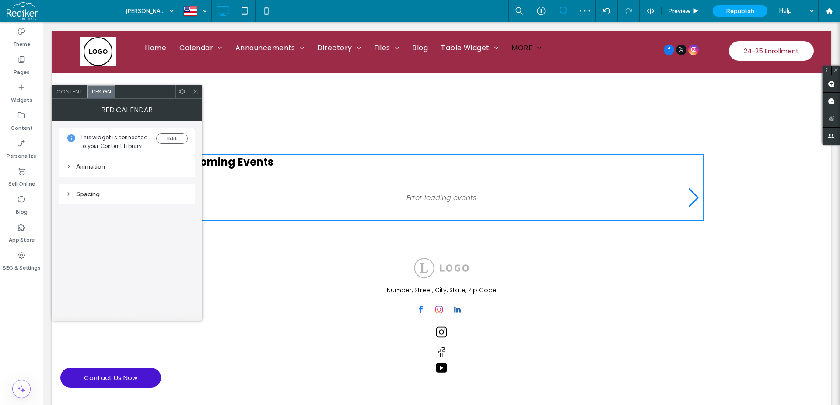
click at [76, 95] on div "Content" at bounding box center [69, 91] width 35 height 13
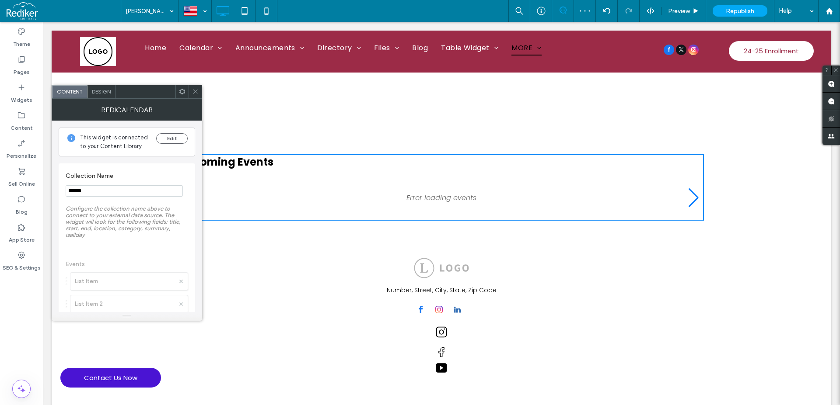
click at [179, 96] on span at bounding box center [182, 91] width 7 height 13
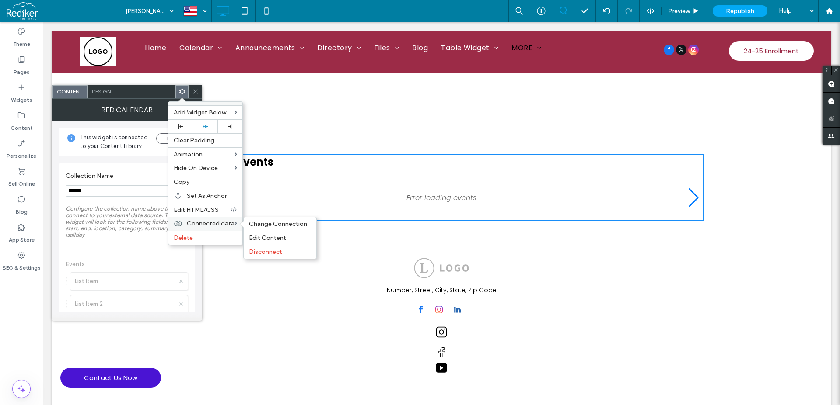
click at [202, 223] on span "Connected data" at bounding box center [211, 223] width 48 height 7
click at [264, 236] on span "Edit Content" at bounding box center [267, 237] width 37 height 7
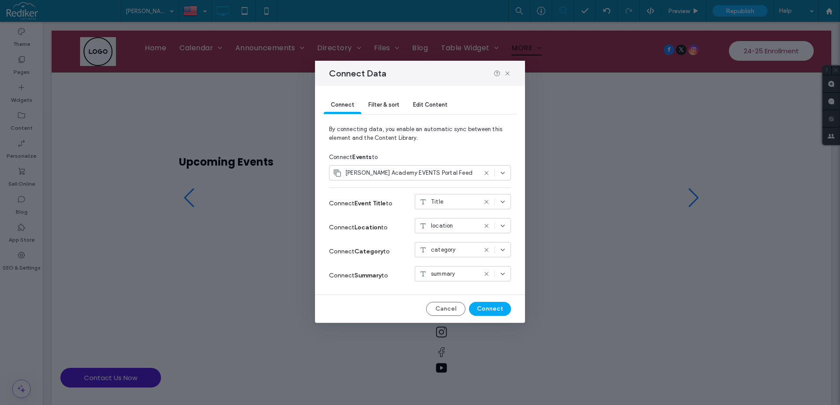
click at [445, 205] on div "Title" at bounding box center [448, 202] width 58 height 9
click at [445, 218] on span "category" at bounding box center [446, 217] width 25 height 9
click at [445, 202] on span "category" at bounding box center [443, 202] width 25 height 9
click at [447, 279] on div "Title" at bounding box center [462, 278] width 95 height 15
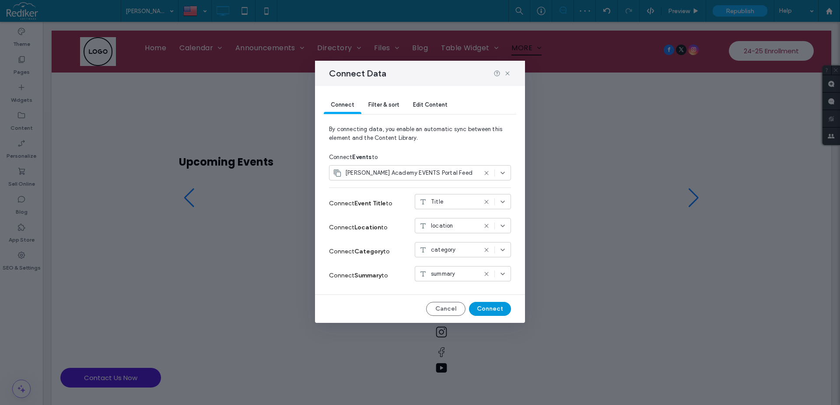
click at [496, 309] on button "Connect" at bounding box center [490, 309] width 42 height 14
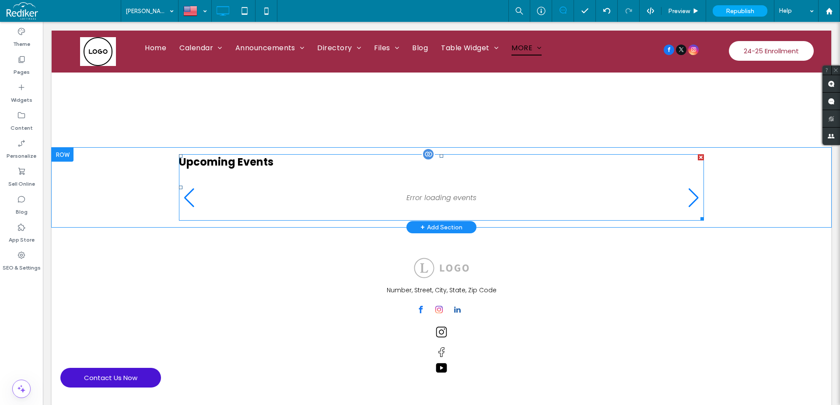
click at [689, 198] on span at bounding box center [441, 187] width 525 height 66
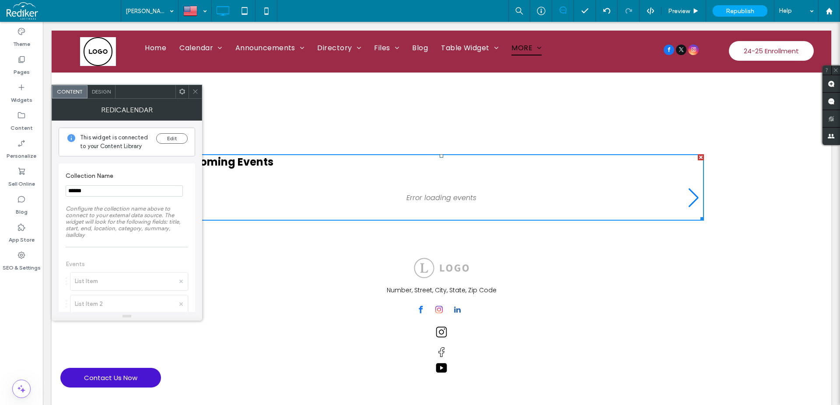
click at [192, 90] on icon at bounding box center [195, 91] width 7 height 7
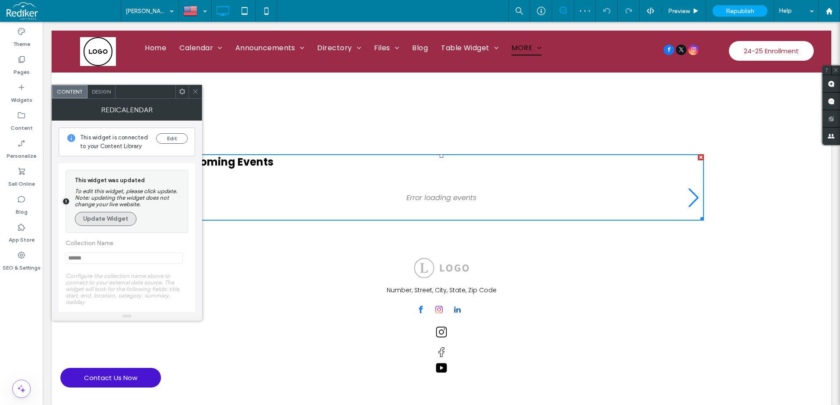
click at [113, 218] on button "Update Widget" at bounding box center [106, 219] width 62 height 14
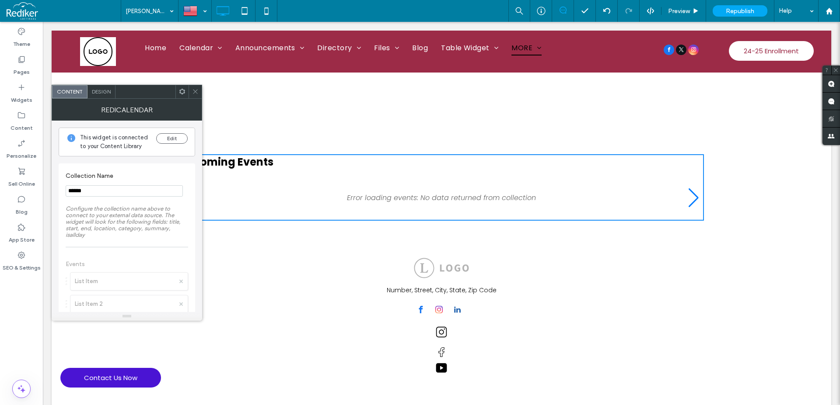
drag, startPoint x: 66, startPoint y: 188, endPoint x: 7, endPoint y: 165, distance: 63.1
click at [66, 188] on input "******" at bounding box center [124, 190] width 117 height 11
click at [185, 96] on span at bounding box center [182, 91] width 7 height 13
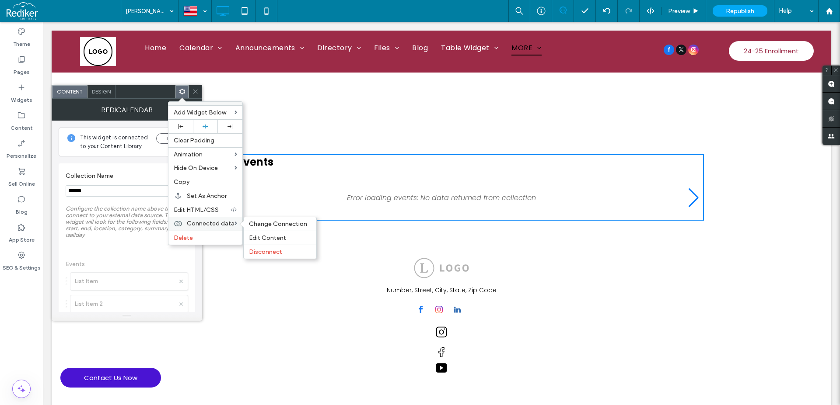
click at [211, 223] on span "Connected data" at bounding box center [211, 223] width 48 height 7
click at [262, 238] on span "Edit Content" at bounding box center [267, 237] width 37 height 7
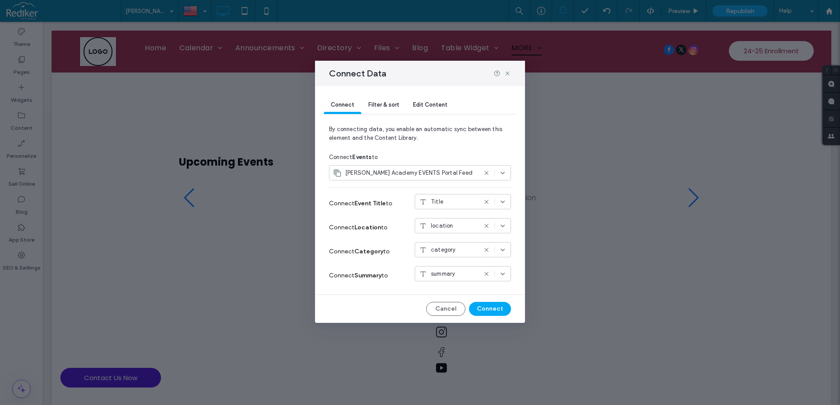
click at [441, 178] on span "[PERSON_NAME] Academy EVENTS Portal Feed" at bounding box center [408, 173] width 127 height 9
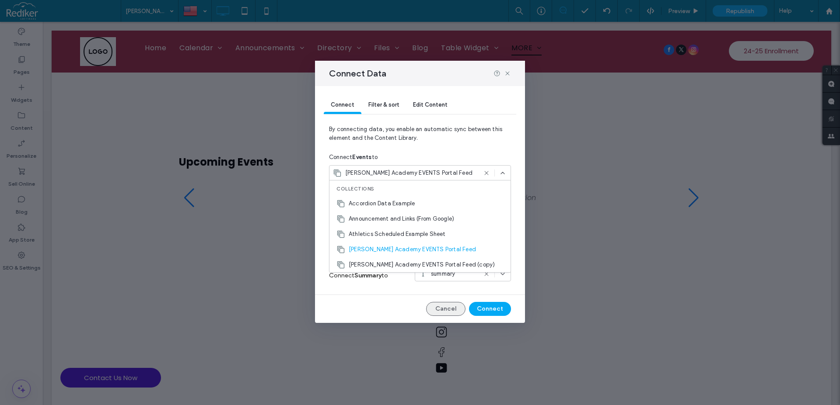
drag, startPoint x: 446, startPoint y: 307, endPoint x: 430, endPoint y: 178, distance: 130.0
click at [446, 307] on button "Cancel" at bounding box center [445, 309] width 39 height 14
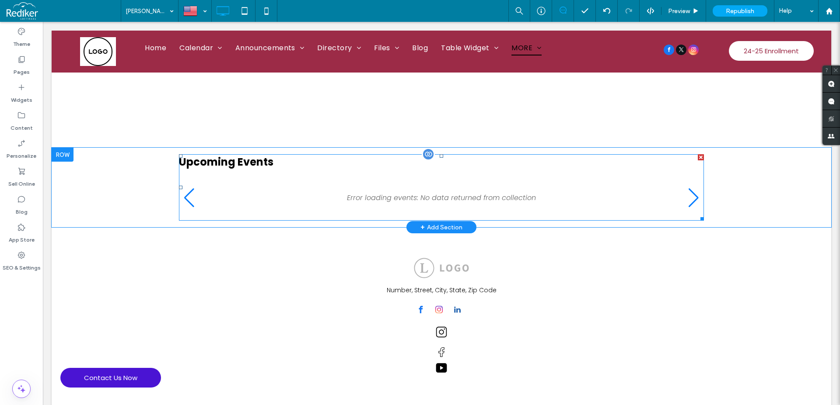
click at [356, 183] on span at bounding box center [441, 187] width 525 height 66
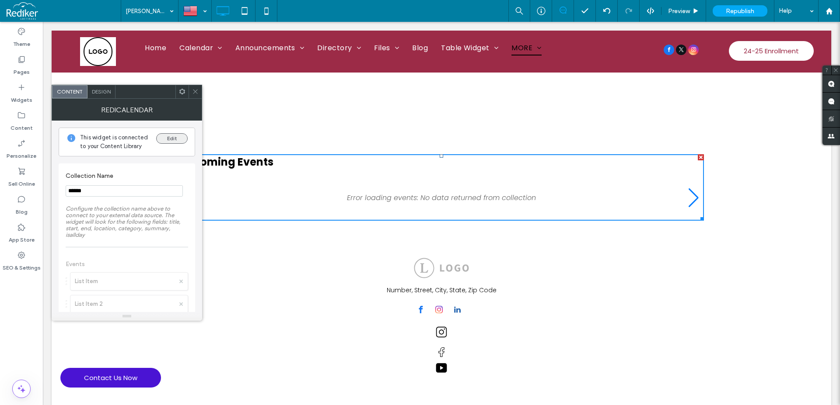
click at [167, 139] on button "Edit" at bounding box center [171, 138] width 31 height 10
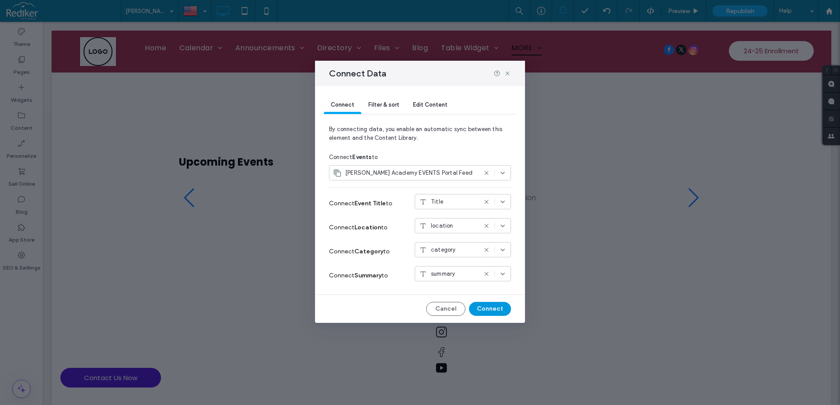
click at [496, 307] on button "Connect" at bounding box center [490, 309] width 42 height 14
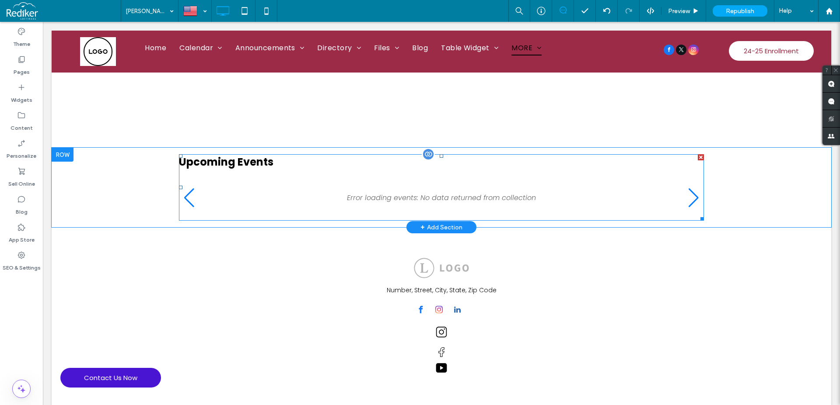
click at [402, 194] on span at bounding box center [441, 187] width 525 height 66
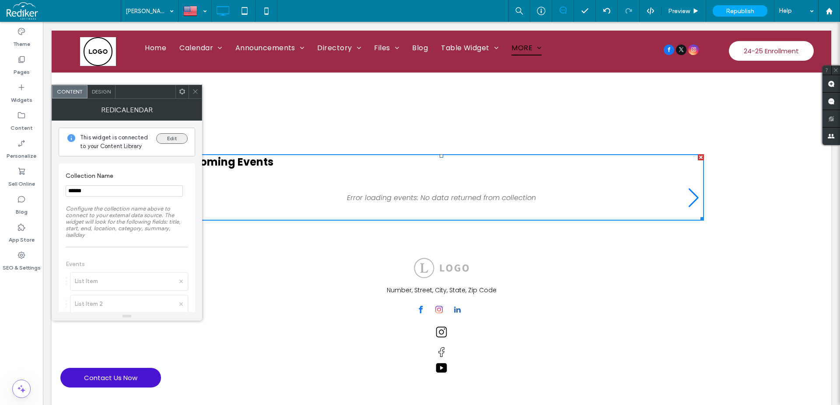
click at [163, 139] on button "Edit" at bounding box center [171, 138] width 31 height 10
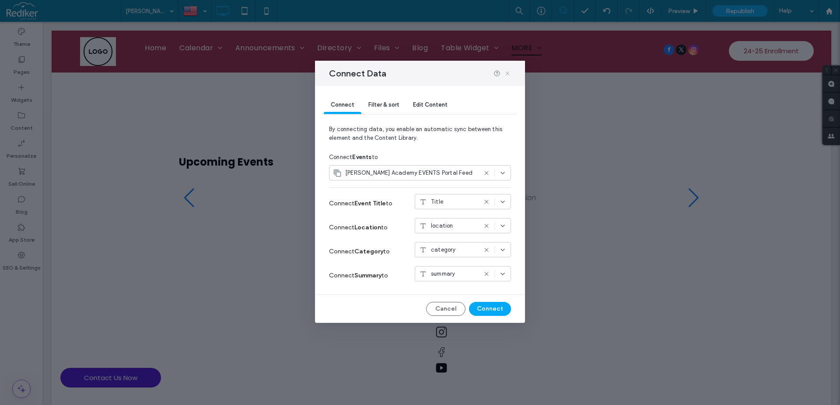
click at [507, 74] on use at bounding box center [507, 74] width 4 height 4
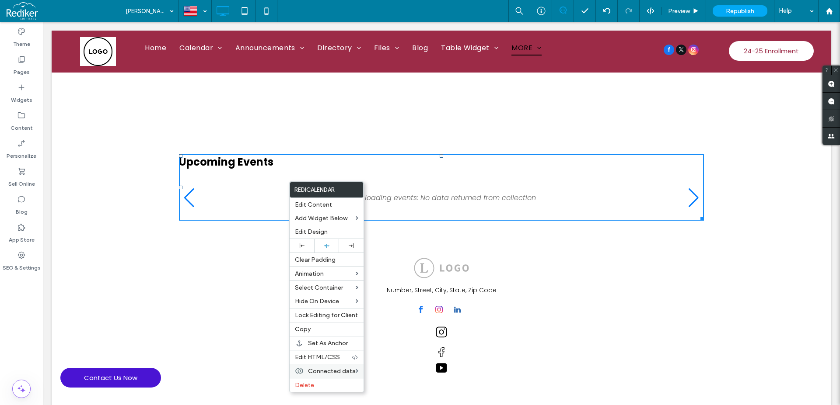
click at [308, 386] on span "Delete" at bounding box center [304, 385] width 19 height 7
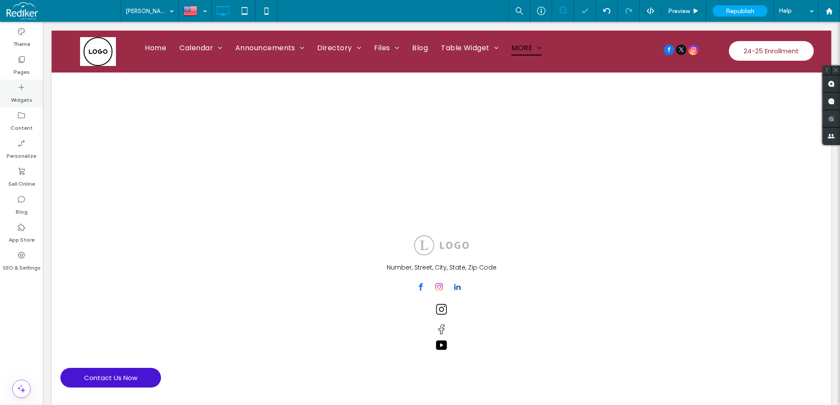
click at [25, 95] on label "Widgets" at bounding box center [21, 98] width 21 height 12
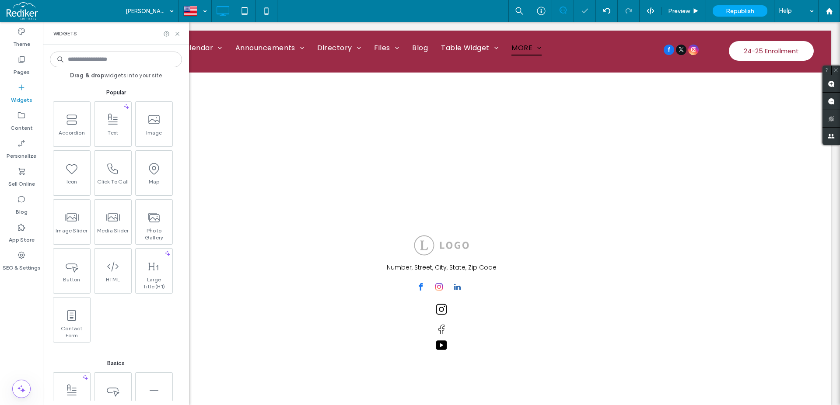
click at [101, 53] on input at bounding box center [116, 60] width 132 height 16
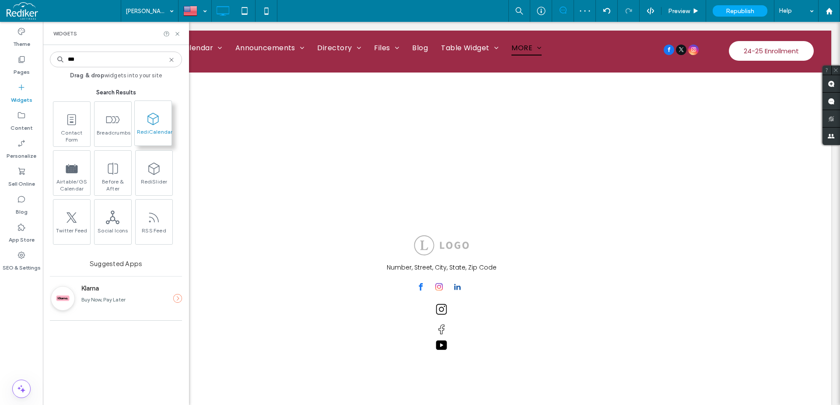
type input "***"
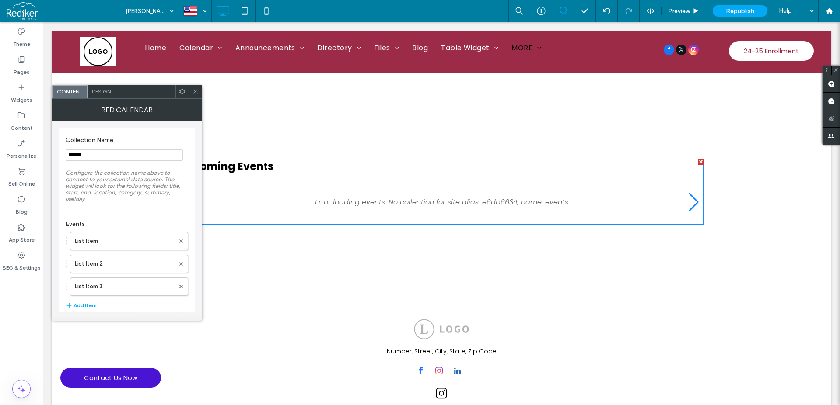
click at [107, 96] on div "Design" at bounding box center [101, 91] width 28 height 13
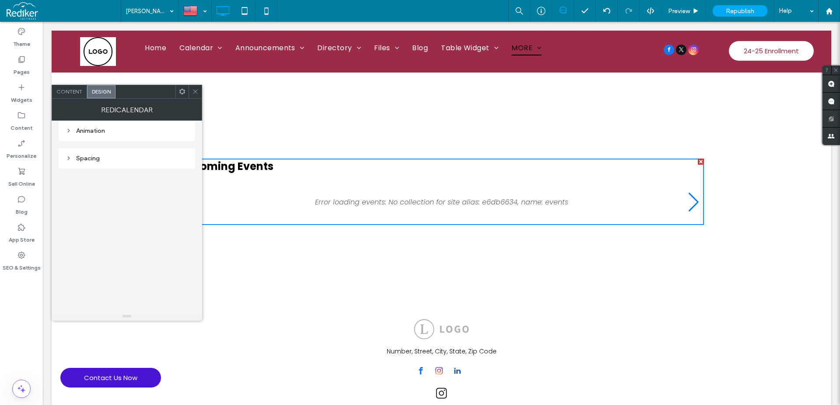
click at [73, 94] on span "Content" at bounding box center [69, 91] width 26 height 7
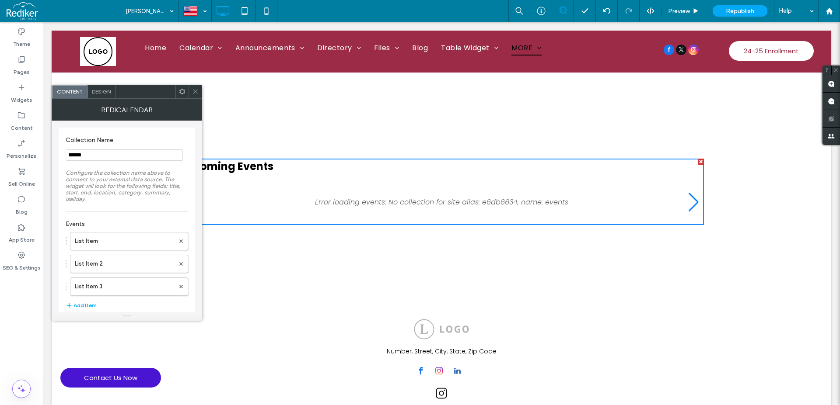
click at [179, 93] on icon at bounding box center [182, 91] width 7 height 7
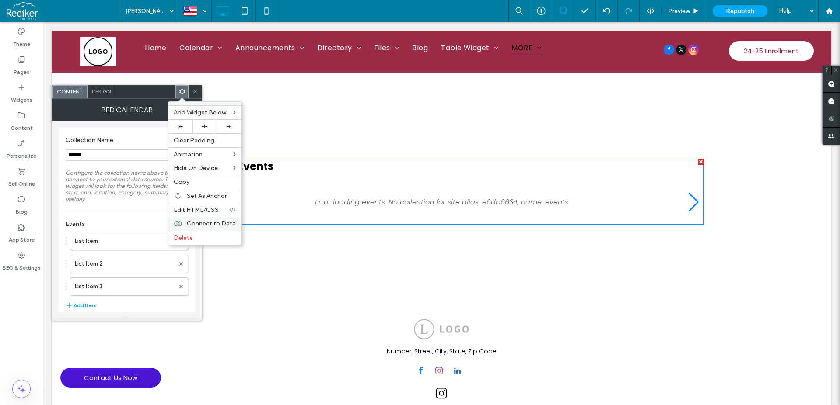
click at [209, 226] on span "Connect to Data" at bounding box center [211, 223] width 49 height 7
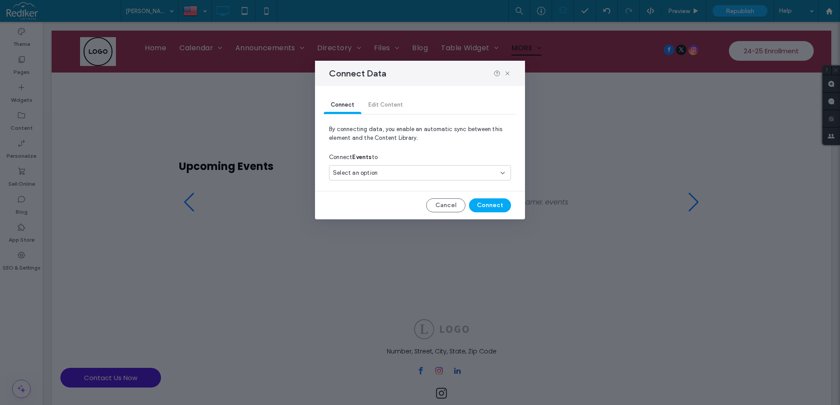
click at [398, 174] on div "Select an option" at bounding box center [415, 173] width 164 height 9
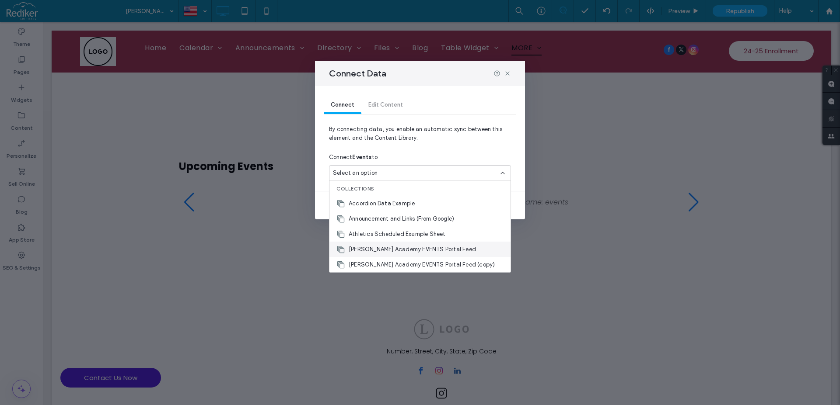
scroll to position [50, 0]
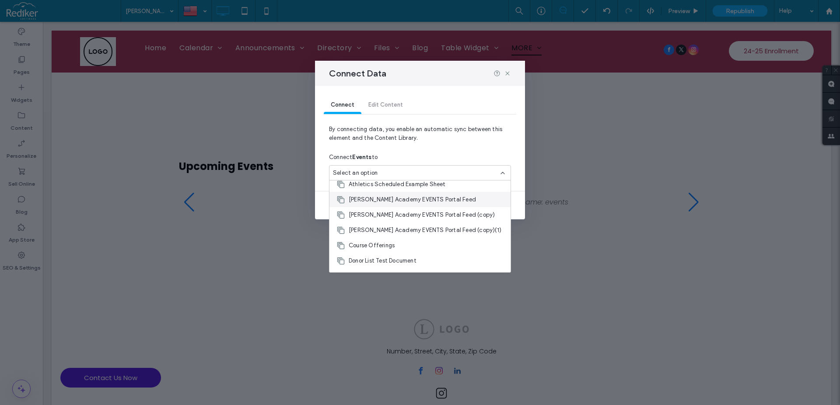
click at [439, 199] on span "[PERSON_NAME] Academy EVENTS Portal Feed" at bounding box center [412, 199] width 127 height 9
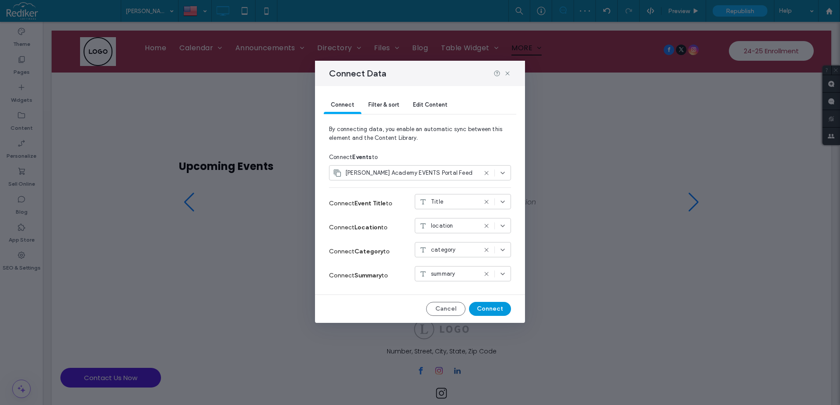
drag, startPoint x: 493, startPoint y: 306, endPoint x: 371, endPoint y: 234, distance: 142.0
click at [493, 306] on button "Connect" at bounding box center [490, 309] width 42 height 14
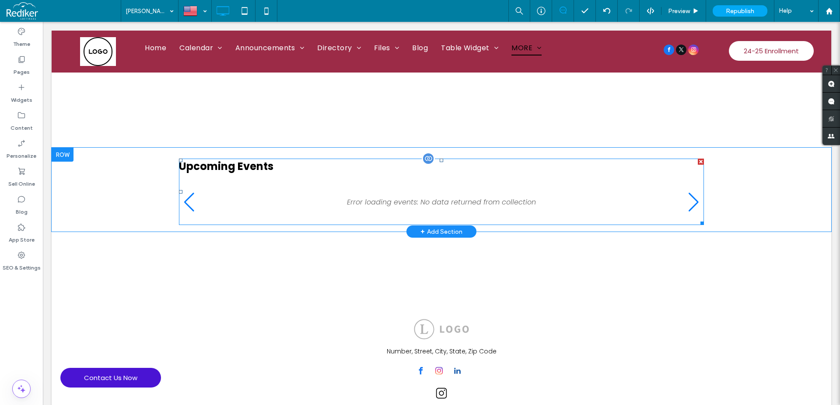
click at [266, 164] on span at bounding box center [441, 192] width 525 height 66
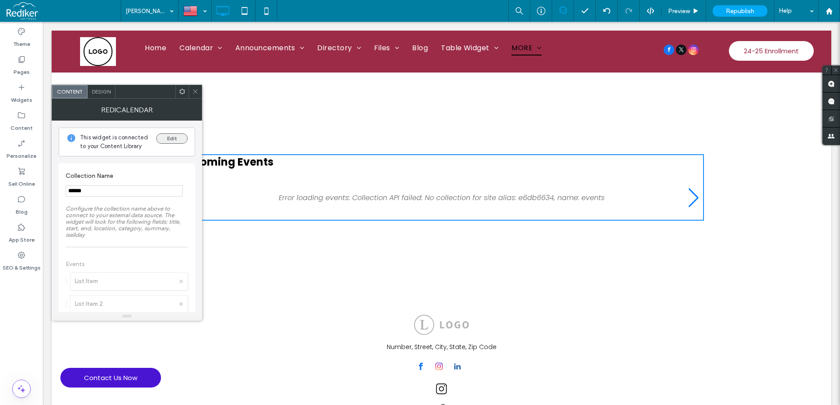
click at [169, 137] on button "Edit" at bounding box center [171, 138] width 31 height 10
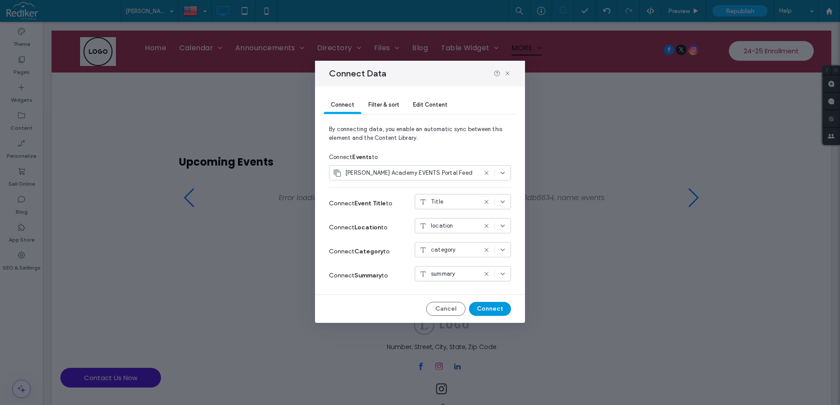
click at [499, 308] on button "Connect" at bounding box center [490, 309] width 42 height 14
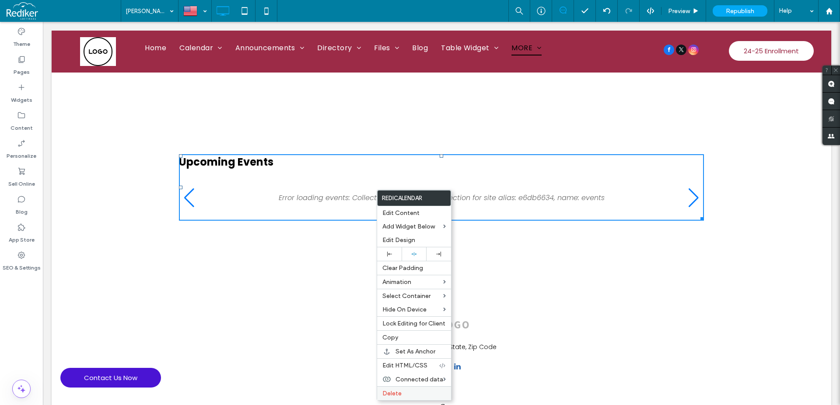
click at [405, 391] on label "Delete" at bounding box center [413, 393] width 63 height 7
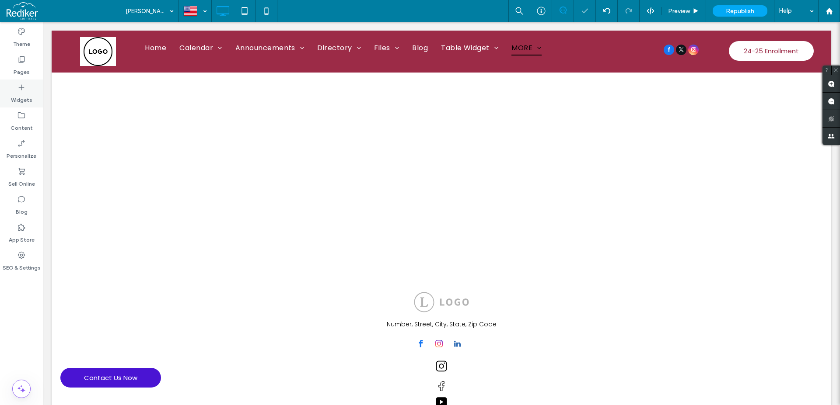
click at [21, 93] on label "Widgets" at bounding box center [21, 98] width 21 height 12
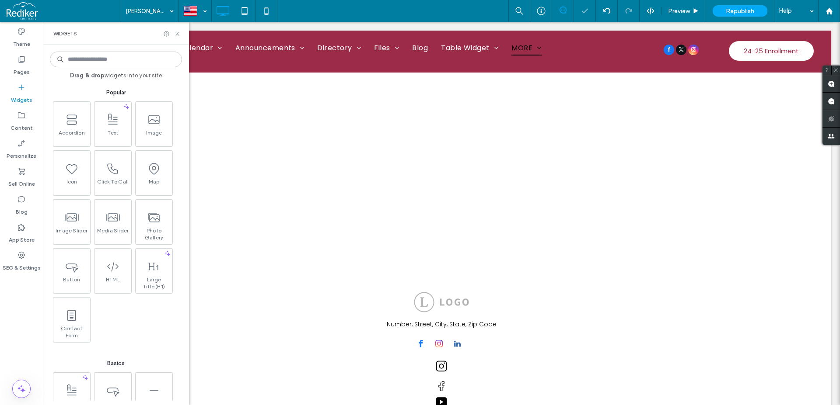
click at [115, 64] on input at bounding box center [116, 60] width 132 height 16
click at [112, 59] on input "***" at bounding box center [116, 60] width 132 height 16
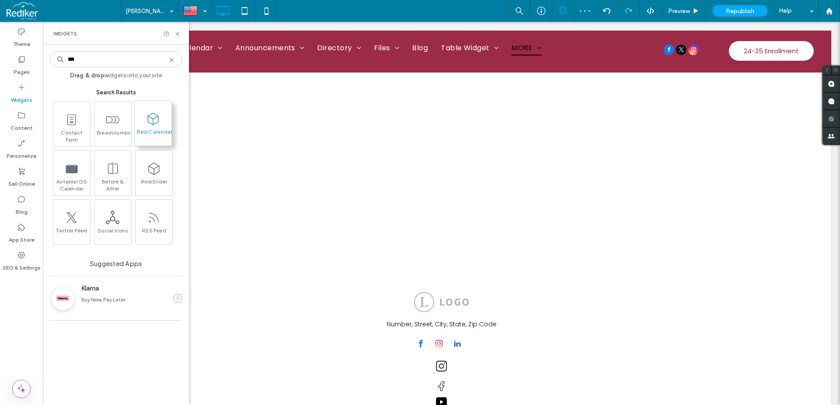
type input "***"
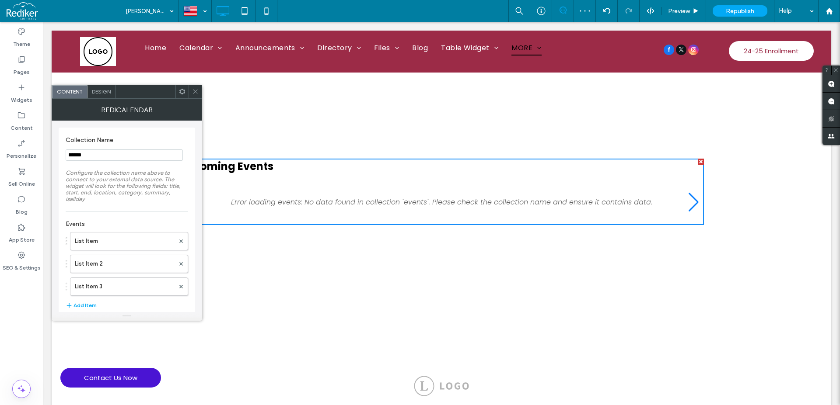
click at [181, 93] on use at bounding box center [182, 92] width 6 height 6
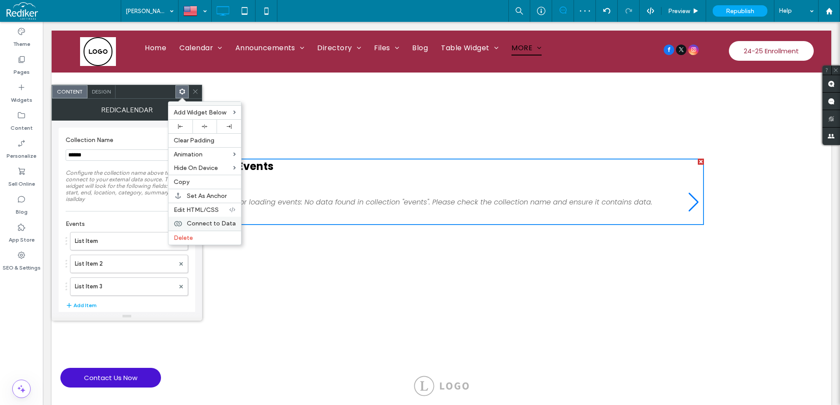
click at [204, 224] on span "Connect to Data" at bounding box center [211, 223] width 49 height 7
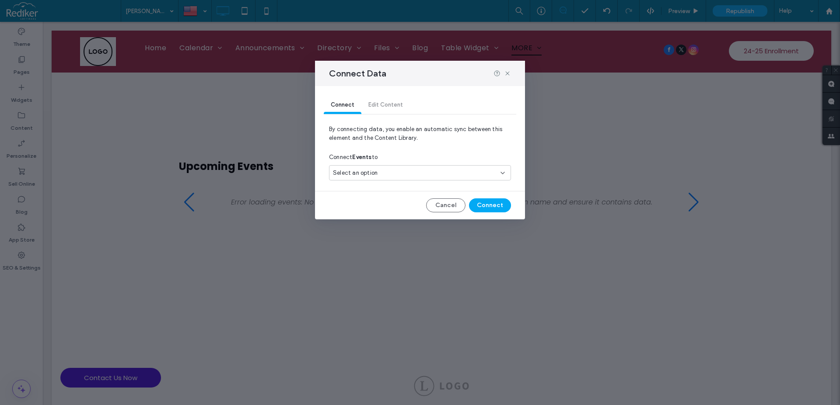
click at [394, 173] on div "Select an option" at bounding box center [415, 173] width 164 height 9
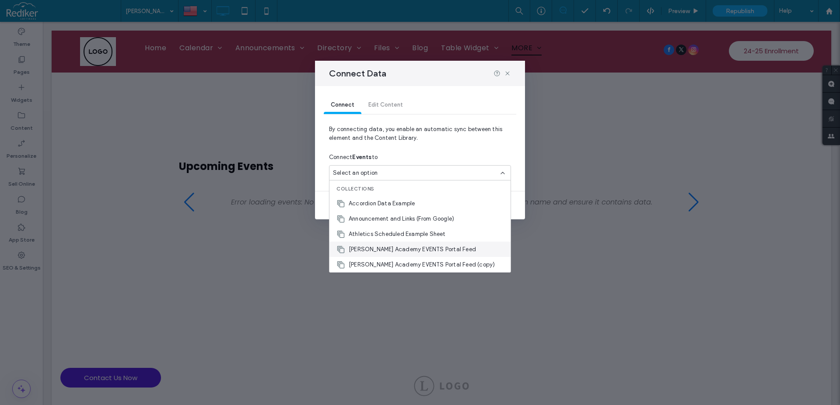
click at [421, 251] on span "[PERSON_NAME] Academy EVENTS Portal Feed" at bounding box center [412, 249] width 127 height 9
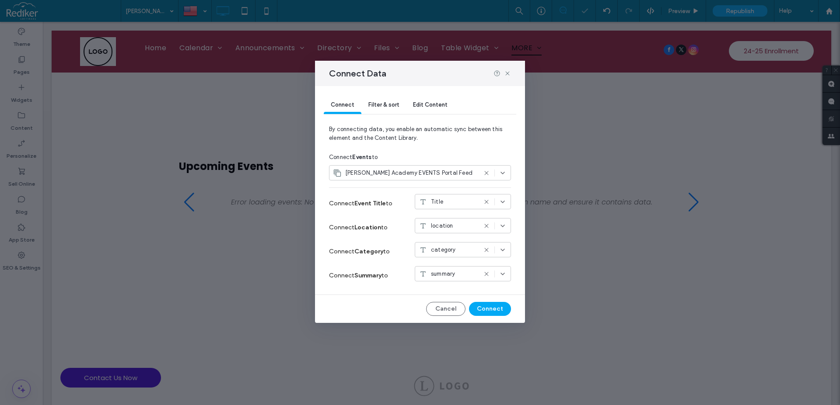
click at [495, 205] on div at bounding box center [494, 202] width 23 height 7
click at [475, 204] on div "Title" at bounding box center [448, 202] width 58 height 9
drag, startPoint x: 493, startPoint y: 311, endPoint x: 382, endPoint y: 262, distance: 121.8
click at [493, 311] on button "Connect" at bounding box center [490, 309] width 42 height 14
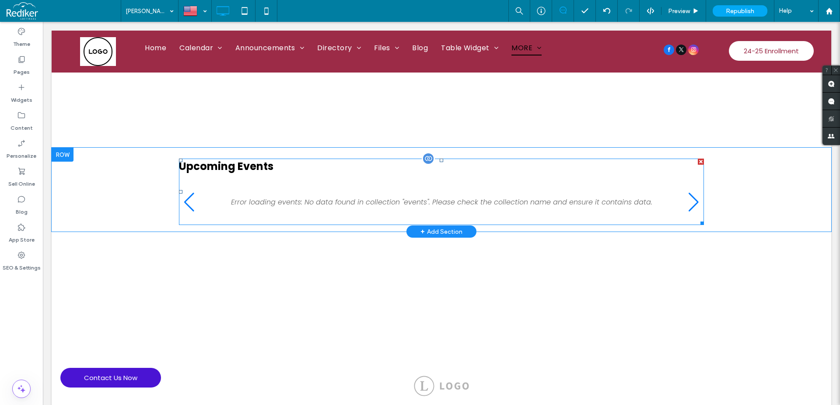
click at [432, 211] on span at bounding box center [441, 192] width 525 height 66
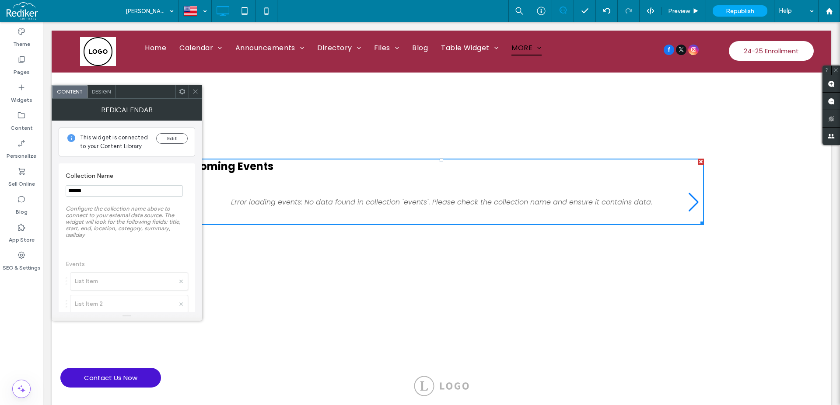
drag, startPoint x: 108, startPoint y: 195, endPoint x: 46, endPoint y: 189, distance: 61.9
click at [66, 189] on input "******" at bounding box center [124, 190] width 117 height 11
click at [154, 172] on label "Collection Name" at bounding box center [125, 177] width 119 height 10
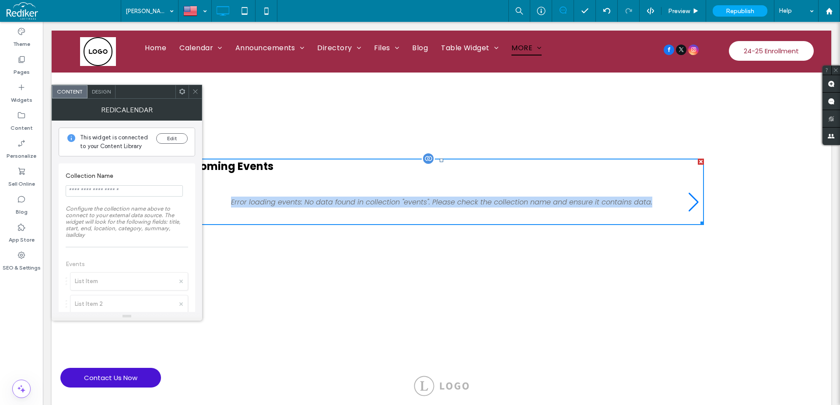
drag, startPoint x: 778, startPoint y: 209, endPoint x: 227, endPoint y: 202, distance: 550.6
click at [227, 202] on div "Click To Paste Click To Paste Upcoming Events Error loading events: No data fou…" at bounding box center [441, 190] width 779 height 84
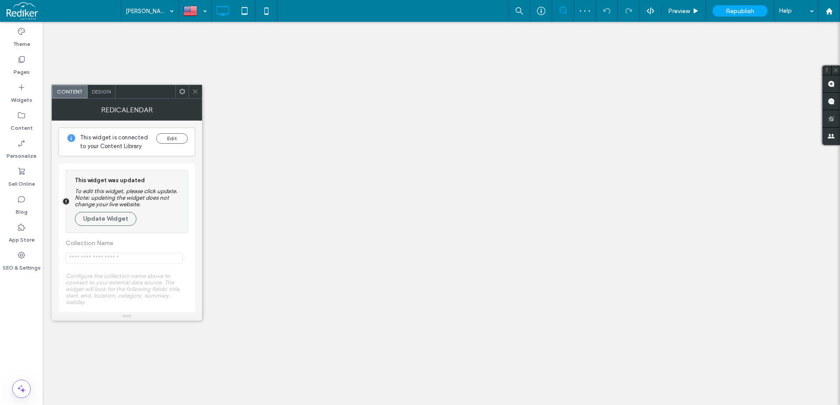
click at [97, 213] on button "Update Widget" at bounding box center [106, 219] width 62 height 14
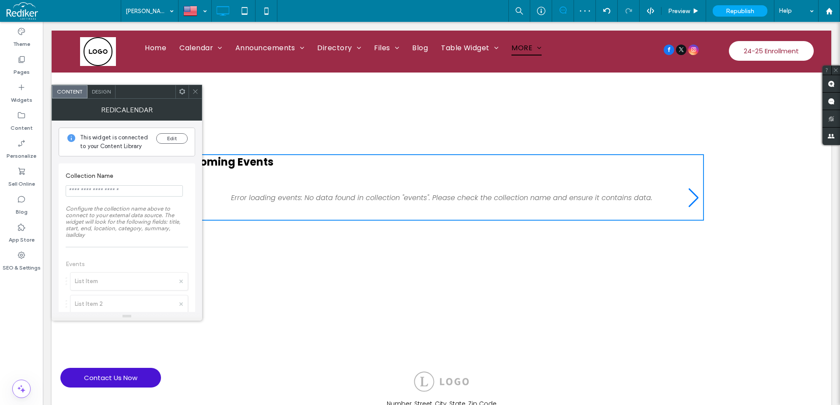
click at [106, 97] on div "Design" at bounding box center [101, 91] width 28 height 13
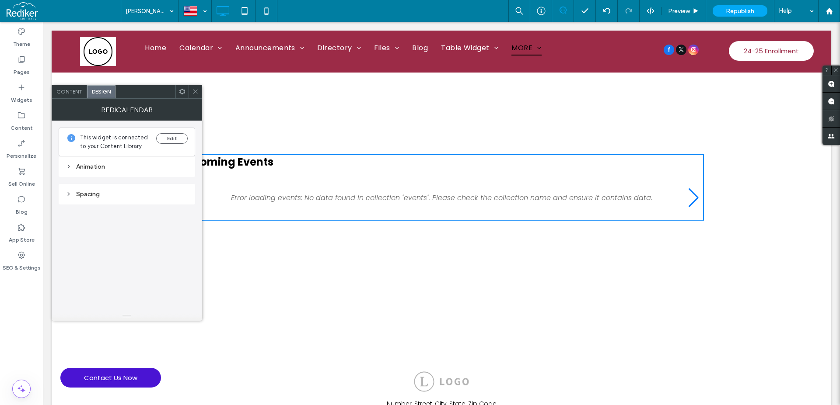
click at [78, 94] on span "Content" at bounding box center [69, 91] width 26 height 7
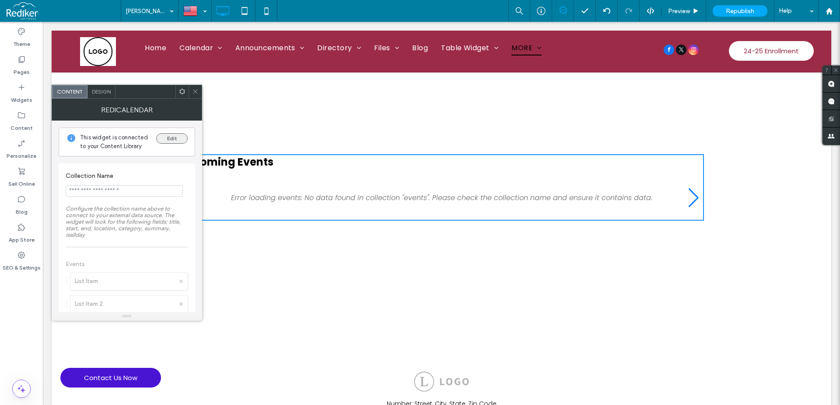
click at [180, 140] on button "Edit" at bounding box center [171, 138] width 31 height 10
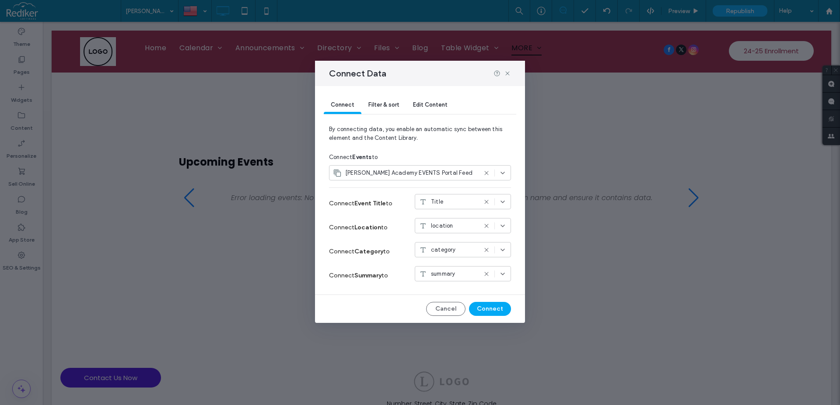
click at [398, 172] on span "[PERSON_NAME] Academy EVENTS Portal Feed" at bounding box center [408, 173] width 127 height 9
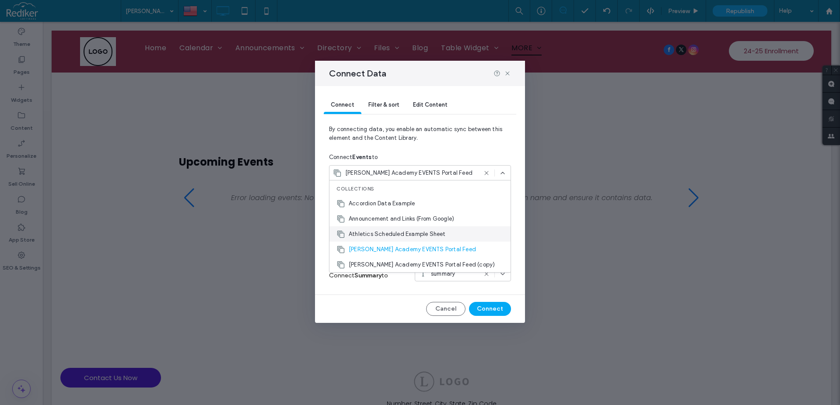
click at [414, 234] on span "Athletics Scheduled Example Sheet" at bounding box center [397, 234] width 97 height 9
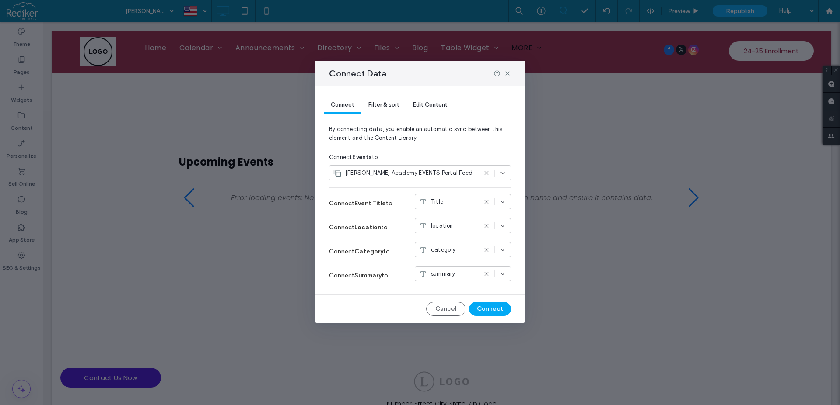
click at [436, 174] on span "[PERSON_NAME] Academy EVENTS Portal Feed" at bounding box center [408, 173] width 127 height 9
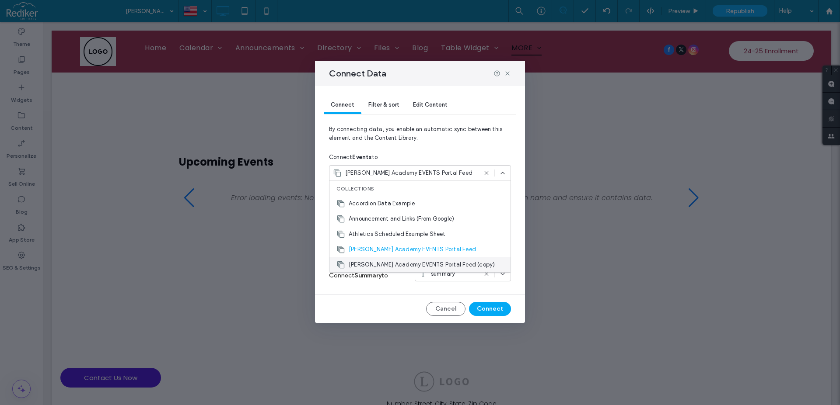
click at [426, 264] on span "Brandon Academy EVENTS Portal Feed (copy)" at bounding box center [422, 265] width 146 height 9
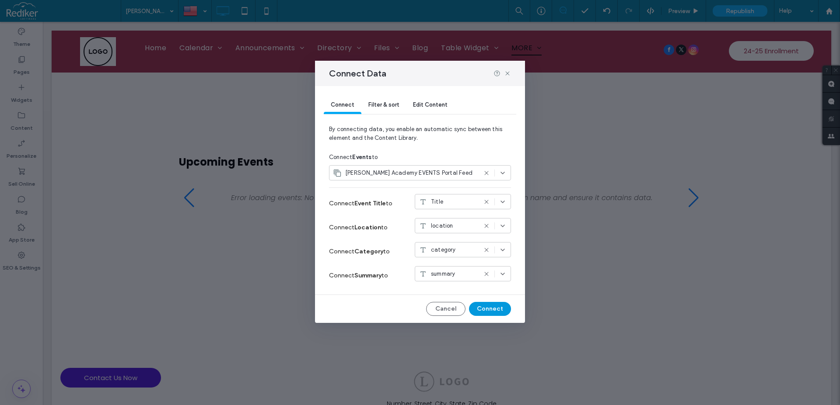
drag, startPoint x: 491, startPoint y: 311, endPoint x: 327, endPoint y: 254, distance: 173.2
click at [491, 311] on button "Connect" at bounding box center [490, 309] width 42 height 14
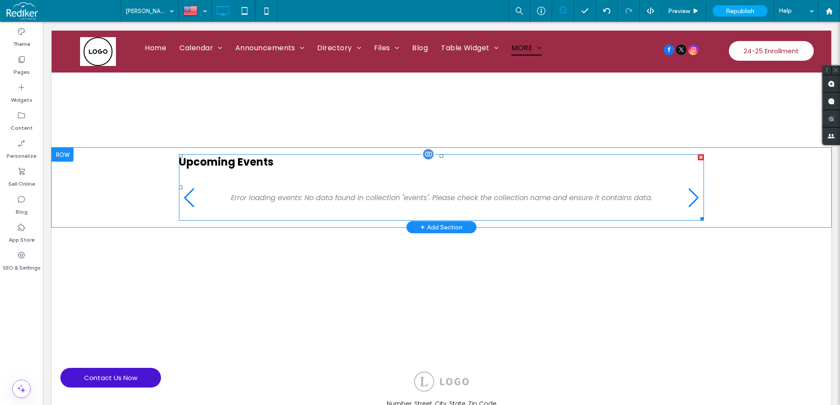
click at [387, 201] on span at bounding box center [441, 187] width 525 height 66
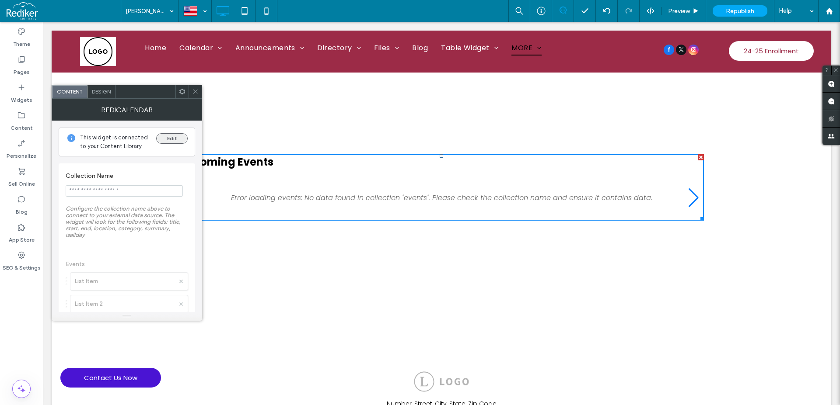
click at [177, 143] on button "Edit" at bounding box center [171, 138] width 31 height 10
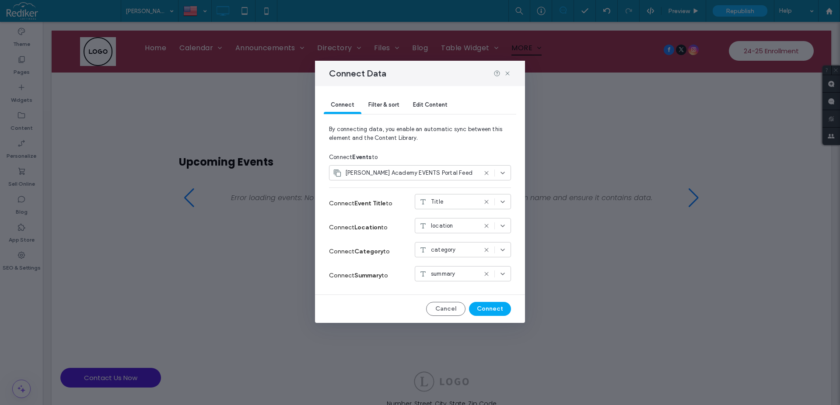
click at [437, 171] on span "Brandon Academy EVENTS Portal Feed" at bounding box center [408, 173] width 127 height 9
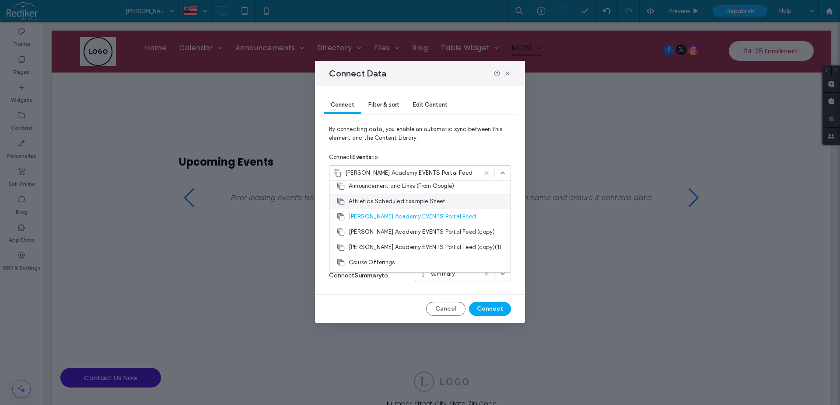
scroll to position [50, 0]
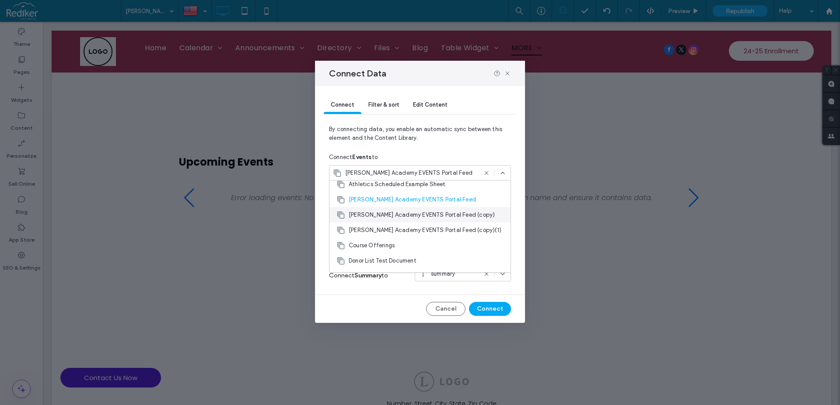
click at [424, 213] on span "Brandon Academy EVENTS Portal Feed (copy)" at bounding box center [422, 215] width 146 height 9
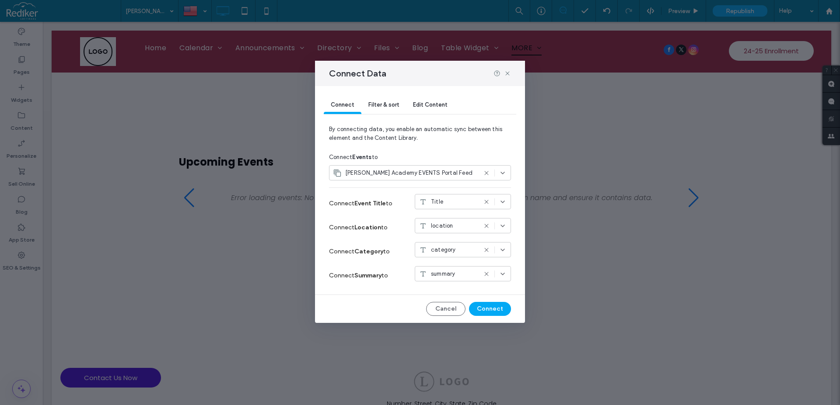
click at [432, 181] on div "Brandon Academy EVENTS Portal Feed" at bounding box center [420, 174] width 182 height 19
click at [433, 175] on span "Brandon Academy EVENTS Portal Feed" at bounding box center [408, 173] width 127 height 9
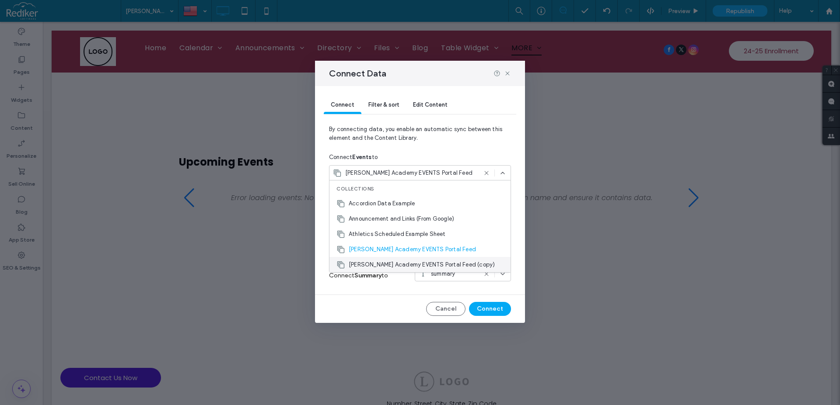
click at [454, 269] on span "Brandon Academy EVENTS Portal Feed (copy)" at bounding box center [422, 265] width 146 height 9
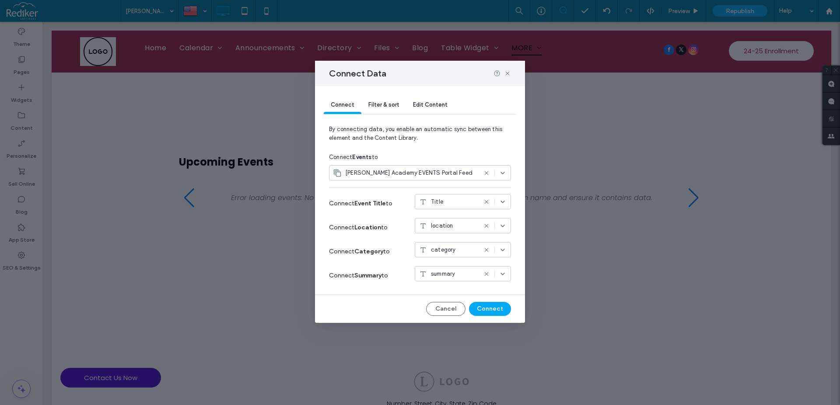
click at [431, 174] on span "Brandon Academy EVENTS Portal Feed" at bounding box center [408, 173] width 127 height 9
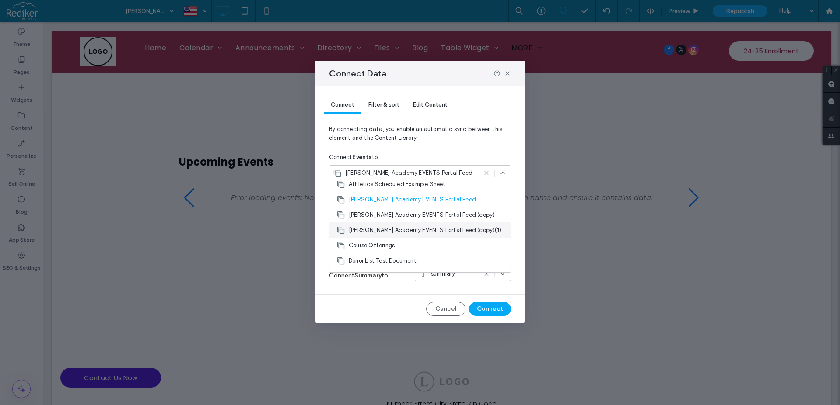
click at [457, 228] on span "Brandon Academy EVENTS Portal Feed (copy)(1)" at bounding box center [425, 230] width 153 height 9
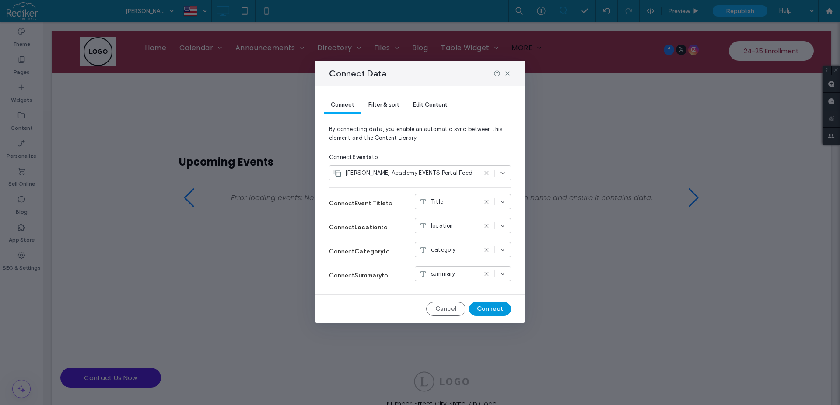
click at [486, 309] on button "Connect" at bounding box center [490, 309] width 42 height 14
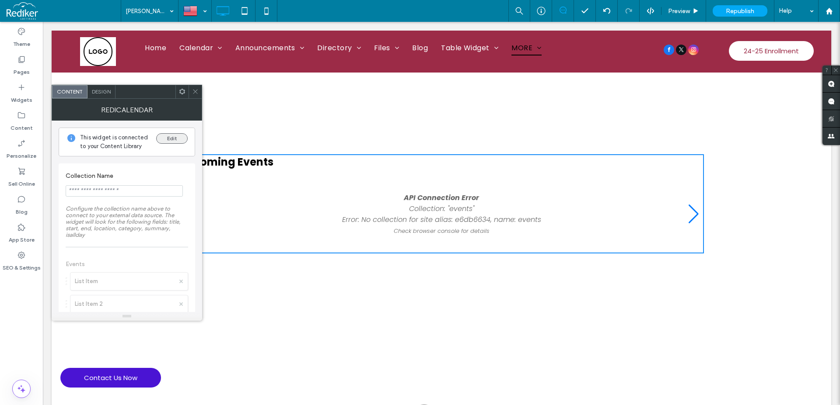
click at [176, 138] on button "Edit" at bounding box center [171, 138] width 31 height 10
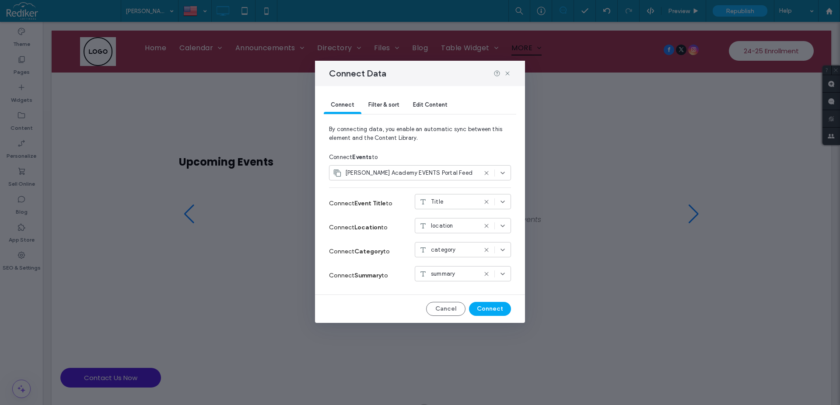
click at [443, 176] on span "[PERSON_NAME] Academy EVENTS Portal Feed" at bounding box center [408, 173] width 127 height 9
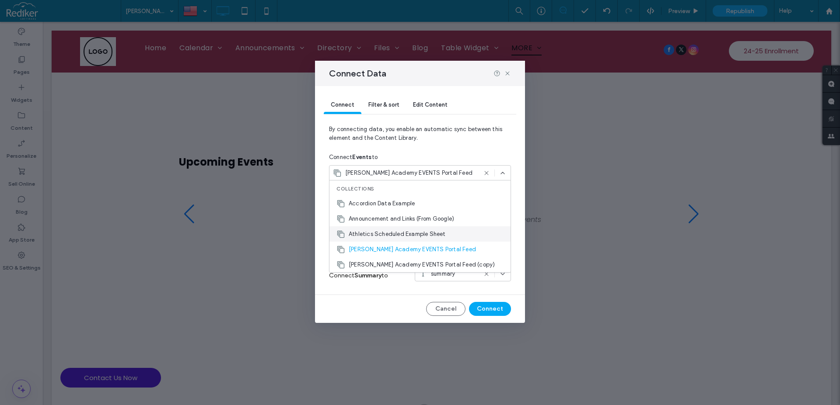
click at [429, 230] on span "Athletics Scheduled Example Sheet" at bounding box center [397, 234] width 97 height 9
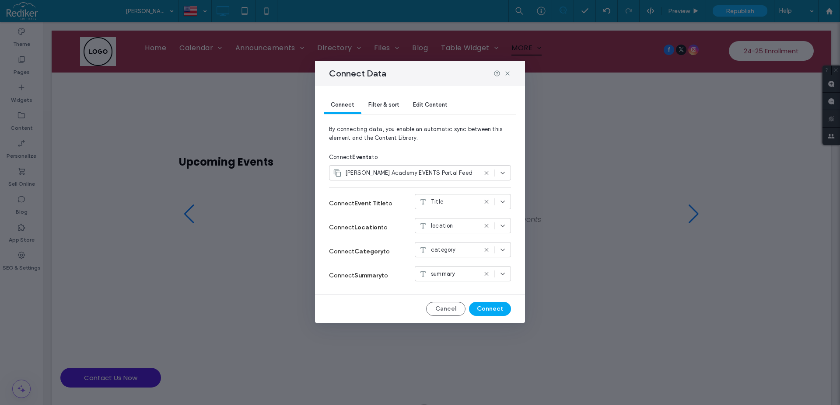
click at [490, 302] on div "Connect Filter & sort Edit Content By connecting data, you enable an automatic …" at bounding box center [420, 204] width 210 height 237
drag, startPoint x: 491, startPoint y: 309, endPoint x: 354, endPoint y: 248, distance: 149.4
click at [491, 309] on button "Connect" at bounding box center [490, 309] width 42 height 14
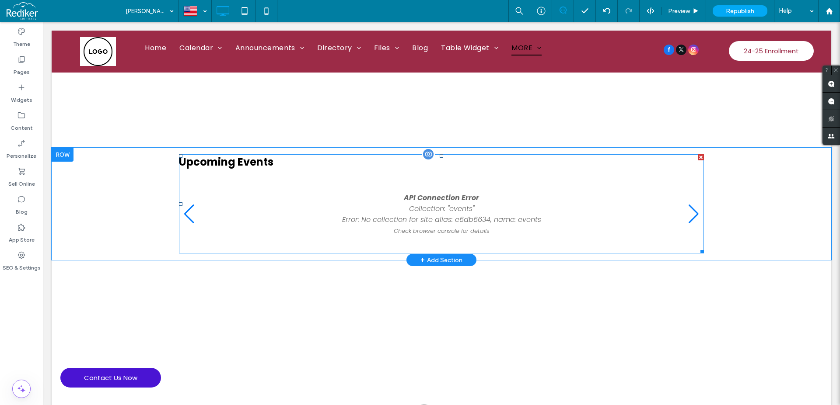
click at [415, 208] on span at bounding box center [441, 203] width 525 height 99
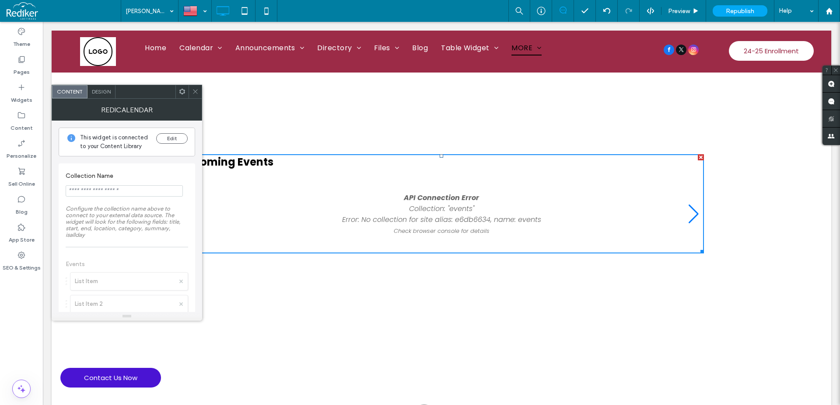
click at [191, 94] on div at bounding box center [194, 91] width 13 height 13
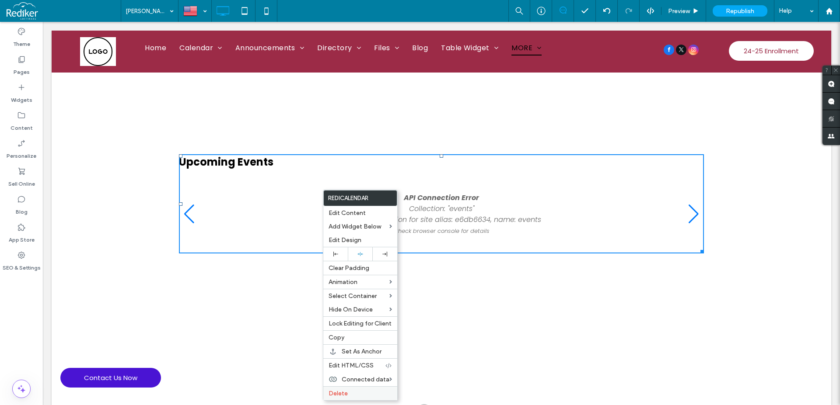
click at [350, 394] on label "Delete" at bounding box center [359, 393] width 63 height 7
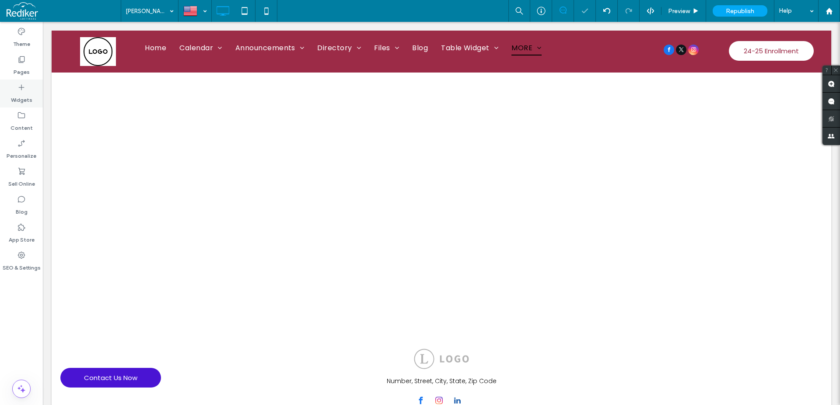
click at [22, 98] on label "Widgets" at bounding box center [21, 98] width 21 height 12
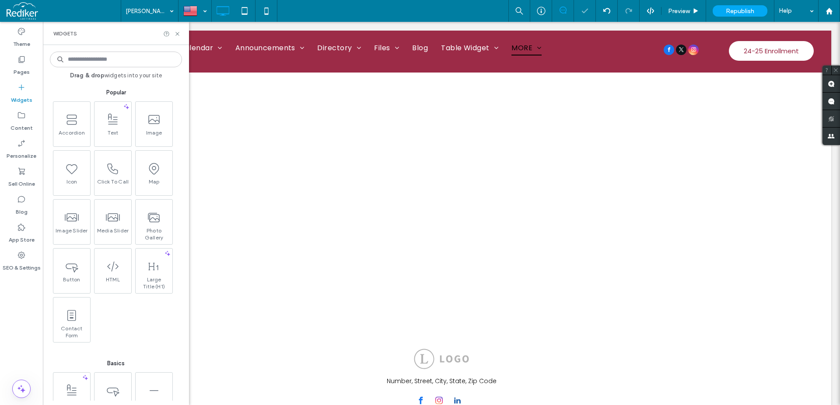
click at [108, 58] on input at bounding box center [116, 60] width 132 height 16
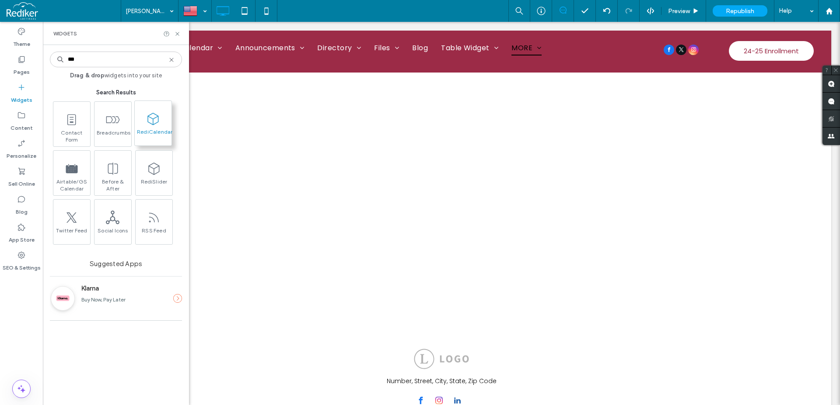
type input "***"
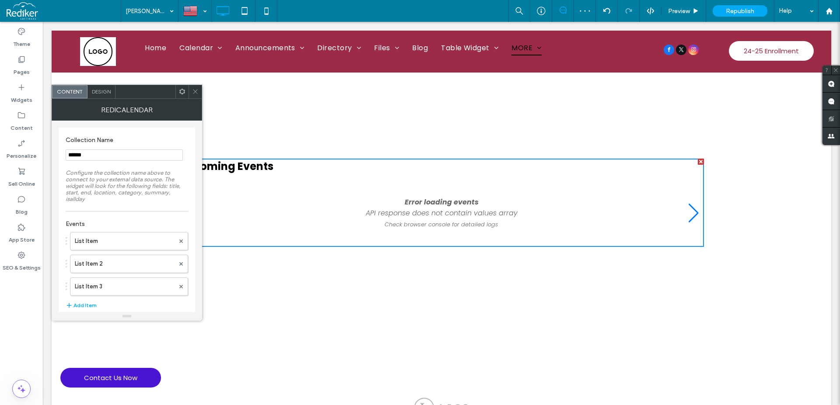
click at [184, 96] on span at bounding box center [182, 91] width 7 height 13
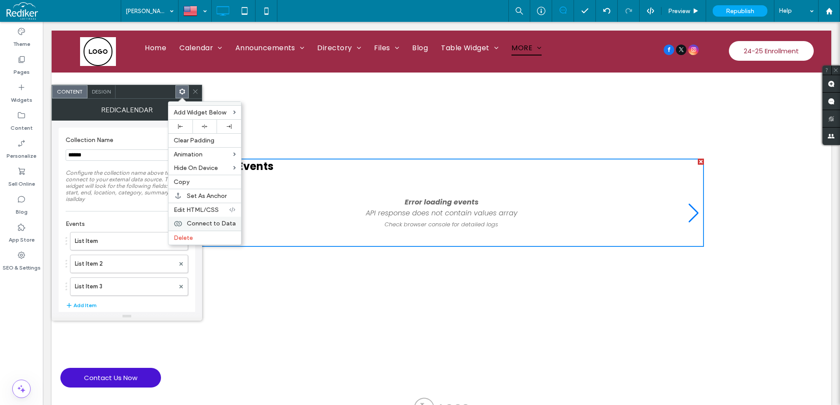
click at [207, 222] on span "Connect to Data" at bounding box center [211, 223] width 49 height 7
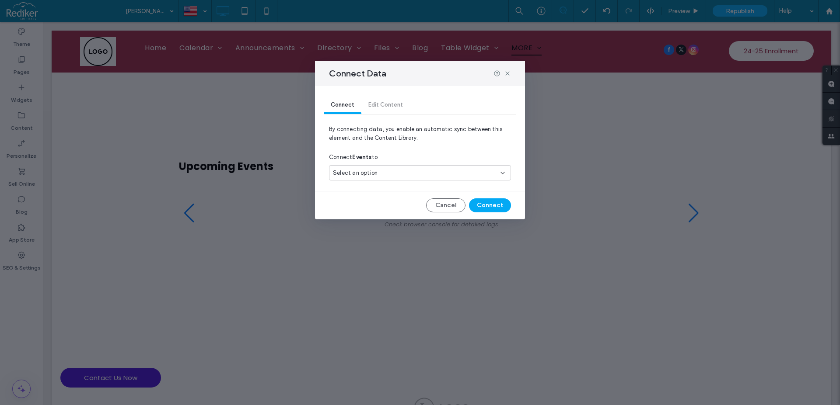
click at [423, 175] on div "Select an option" at bounding box center [415, 173] width 164 height 9
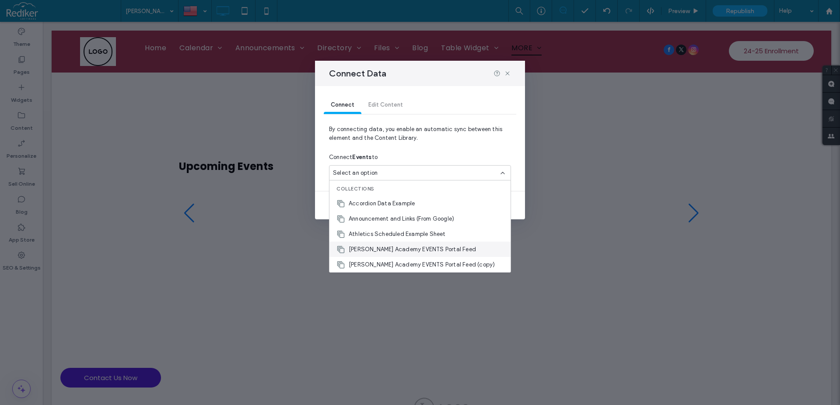
click at [443, 250] on span "Brandon Academy EVENTS Portal Feed" at bounding box center [412, 249] width 127 height 9
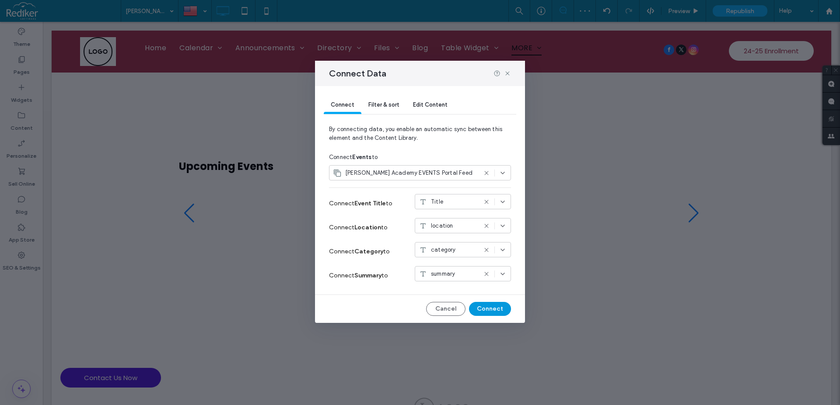
click at [492, 308] on button "Connect" at bounding box center [490, 309] width 42 height 14
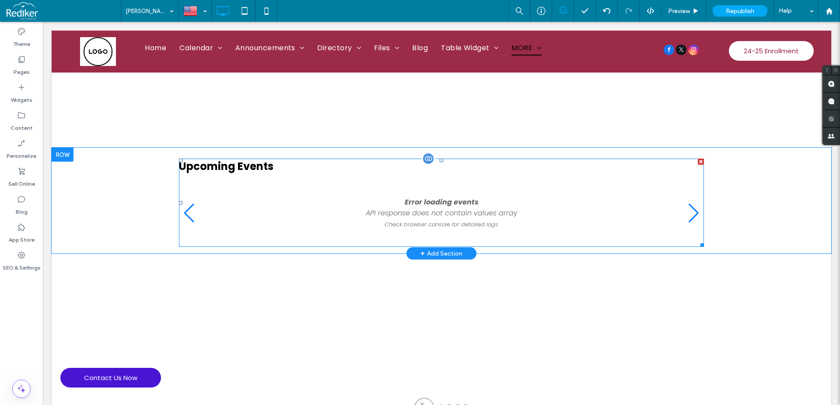
click at [692, 212] on span at bounding box center [441, 203] width 525 height 88
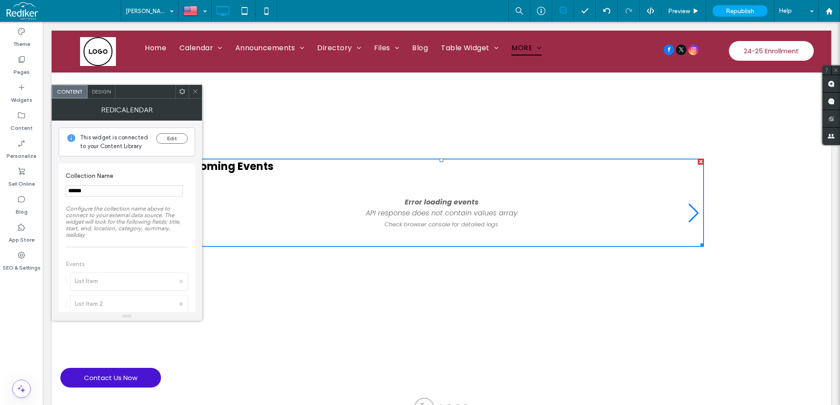
click at [193, 89] on icon at bounding box center [195, 91] width 7 height 7
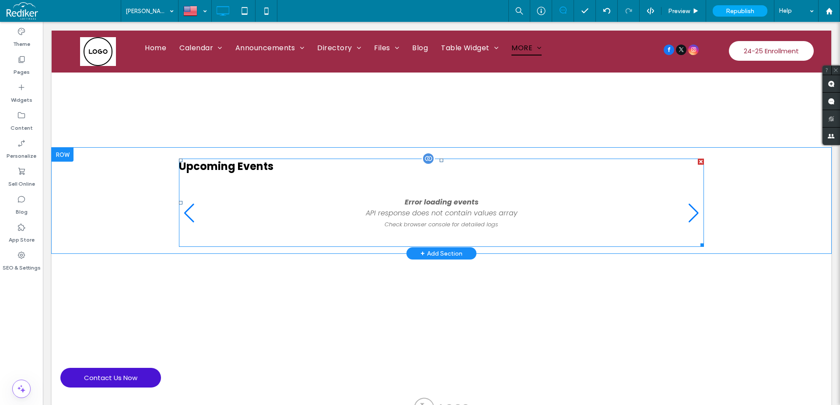
click at [187, 209] on span at bounding box center [441, 203] width 525 height 88
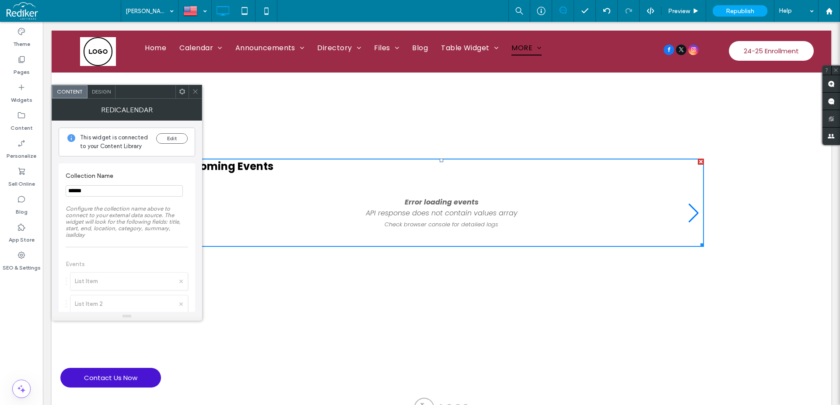
drag, startPoint x: 111, startPoint y: 190, endPoint x: 7, endPoint y: 164, distance: 107.7
click at [66, 186] on input "******" at bounding box center [124, 190] width 117 height 11
paste input "******"
type input "******"
click at [196, 94] on icon at bounding box center [195, 91] width 7 height 7
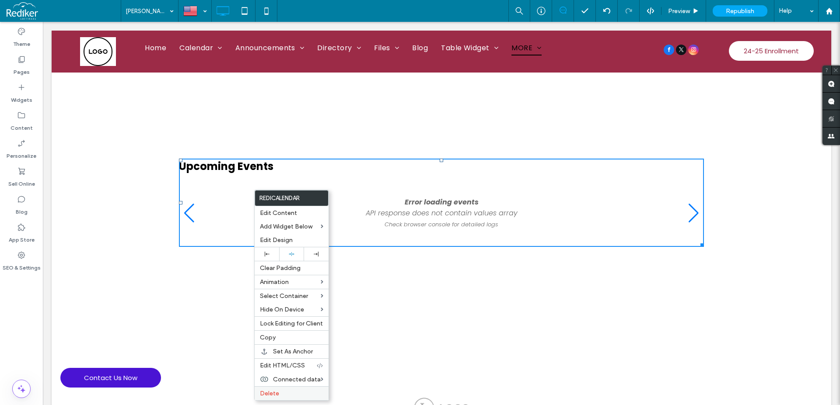
click at [278, 395] on span "Delete" at bounding box center [269, 393] width 19 height 7
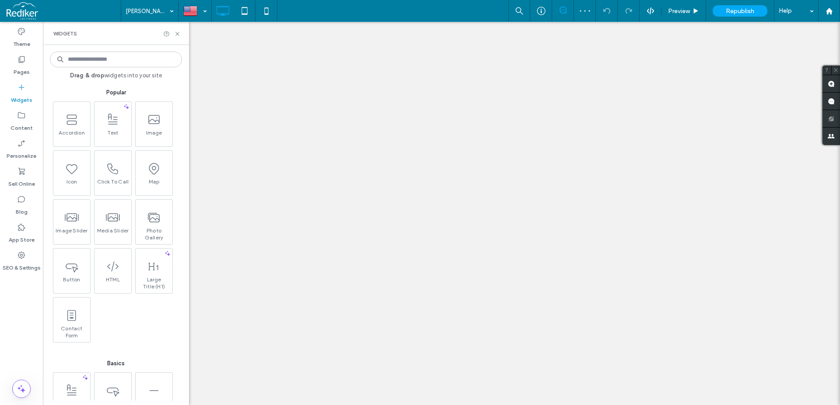
click at [99, 63] on span "Have the client submit content like business info, content and media in a form." at bounding box center [114, 64] width 122 height 17
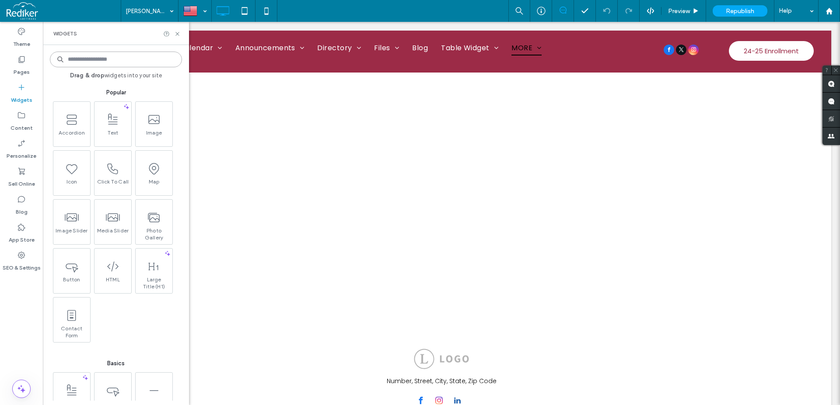
click at [99, 60] on input at bounding box center [116, 60] width 132 height 16
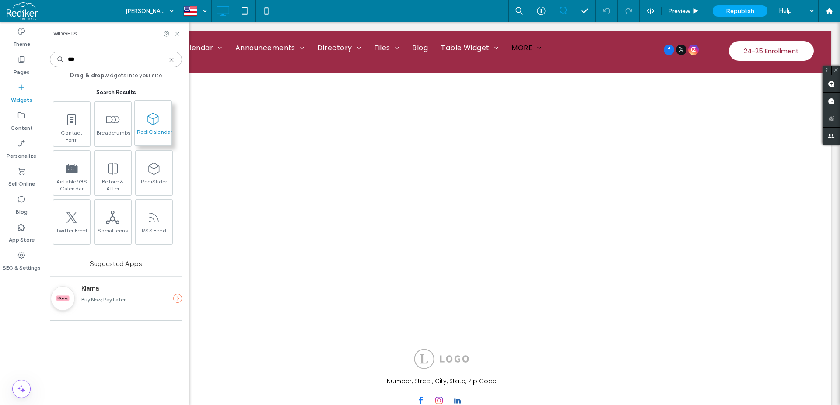
type input "***"
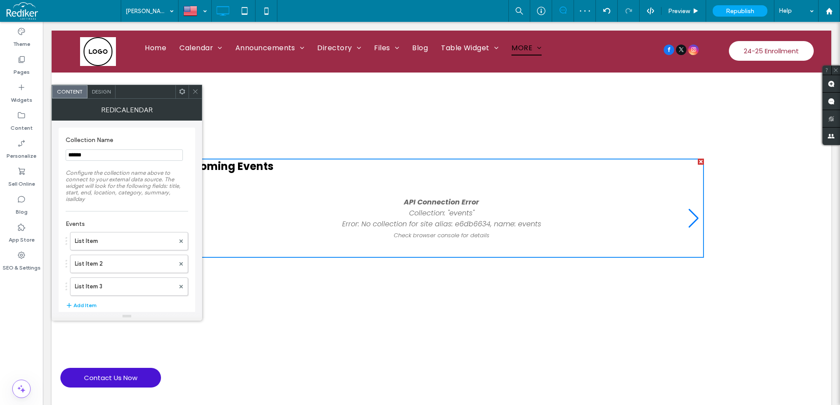
click at [106, 92] on span "Design" at bounding box center [101, 91] width 19 height 7
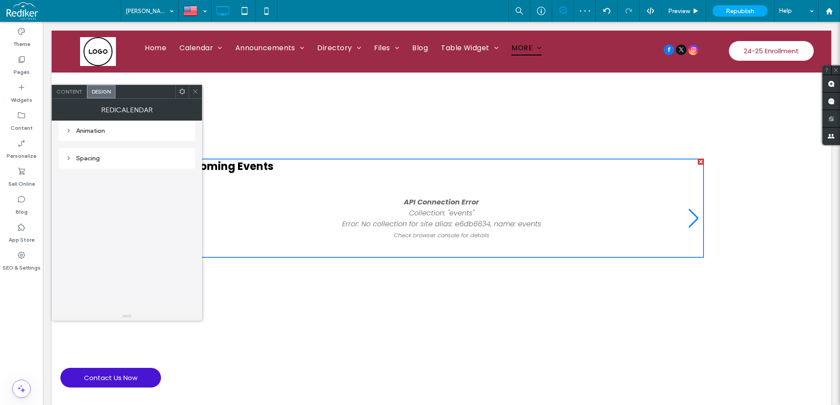
click at [182, 95] on span at bounding box center [182, 91] width 7 height 13
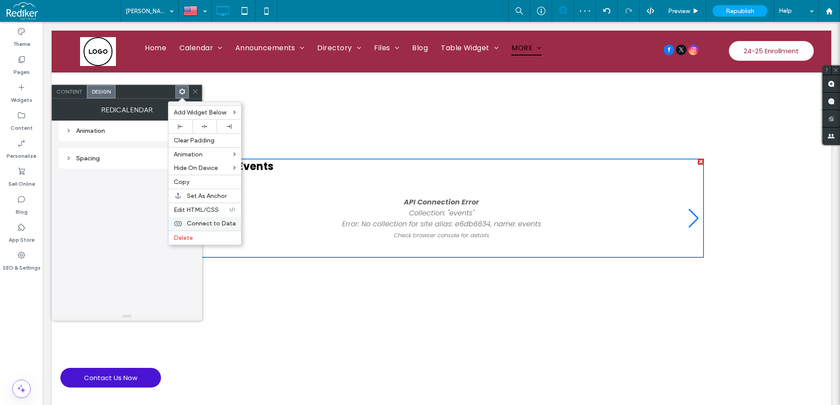
click at [196, 225] on span "Connect to Data" at bounding box center [211, 223] width 49 height 7
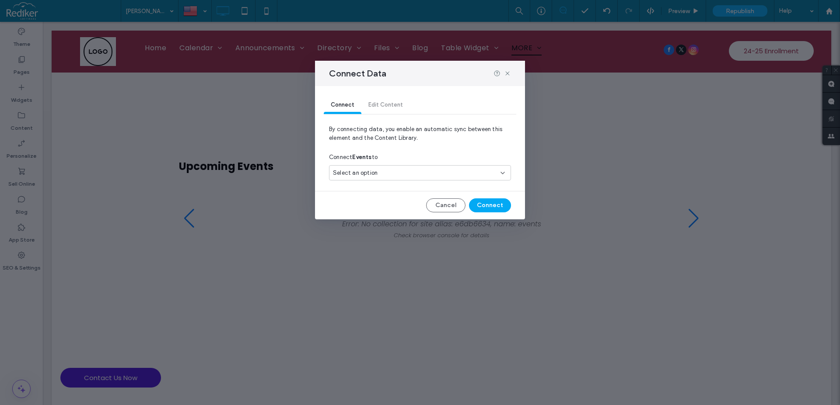
click at [443, 170] on div "Select an option" at bounding box center [415, 173] width 164 height 9
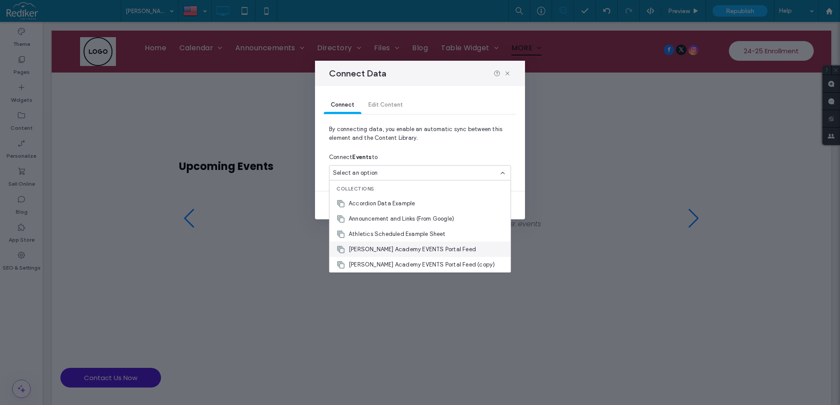
click at [419, 251] on span "[PERSON_NAME] Academy EVENTS Portal Feed" at bounding box center [412, 249] width 127 height 9
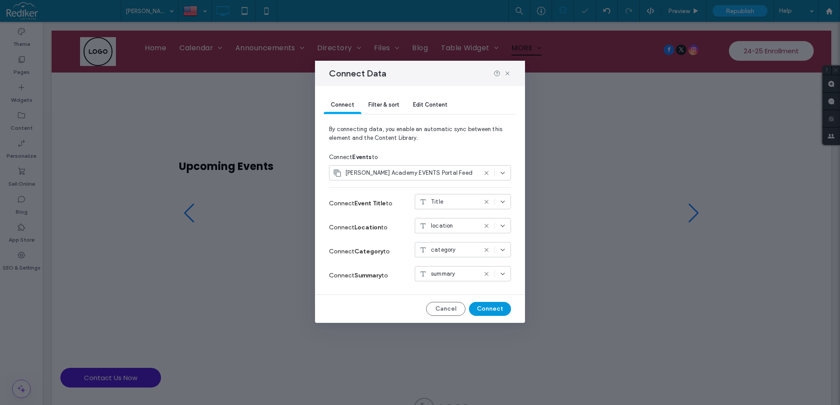
click at [492, 305] on button "Connect" at bounding box center [490, 309] width 42 height 14
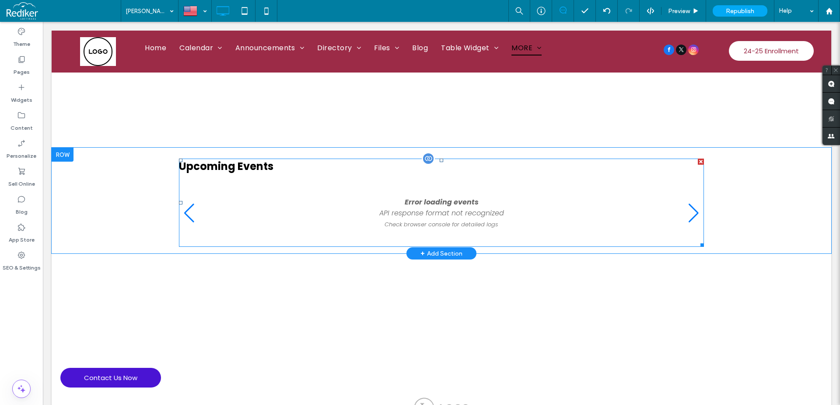
click at [492, 221] on span at bounding box center [441, 203] width 525 height 88
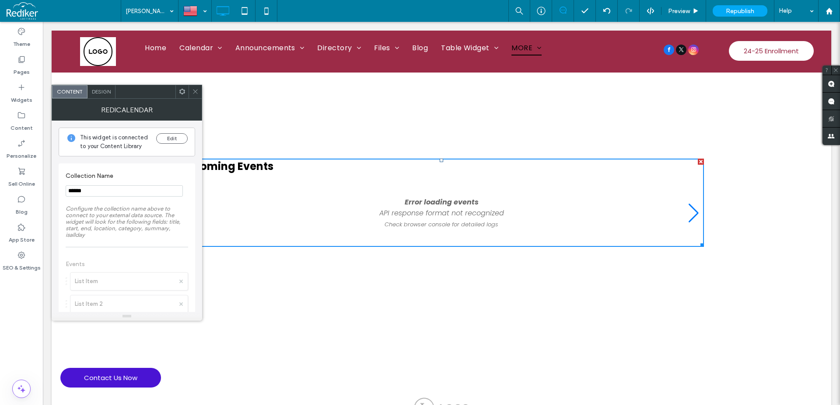
drag, startPoint x: 112, startPoint y: 189, endPoint x: 66, endPoint y: 184, distance: 46.2
click at [66, 185] on input "******" at bounding box center [124, 190] width 117 height 11
paste input "******"
type input "******"
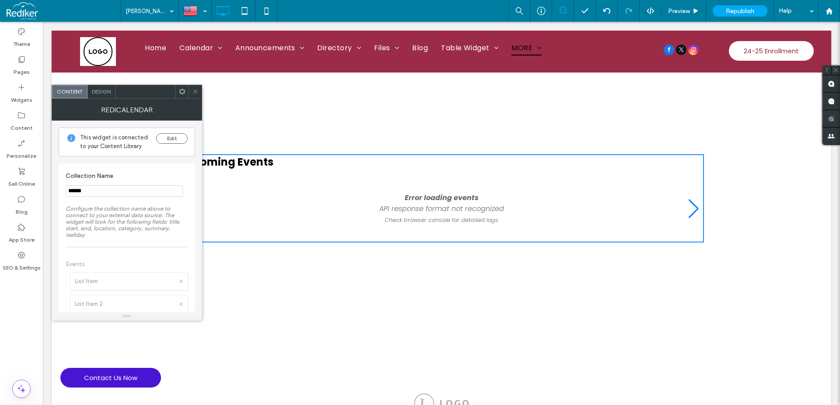
click at [104, 90] on span "Design" at bounding box center [101, 91] width 19 height 7
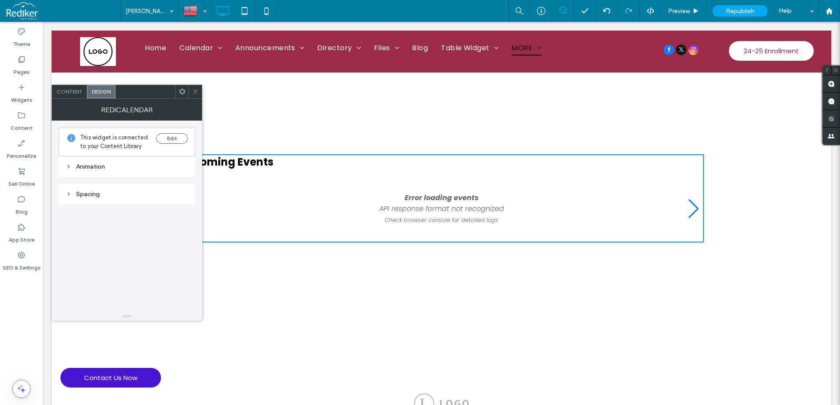
click at [178, 94] on div at bounding box center [181, 91] width 13 height 13
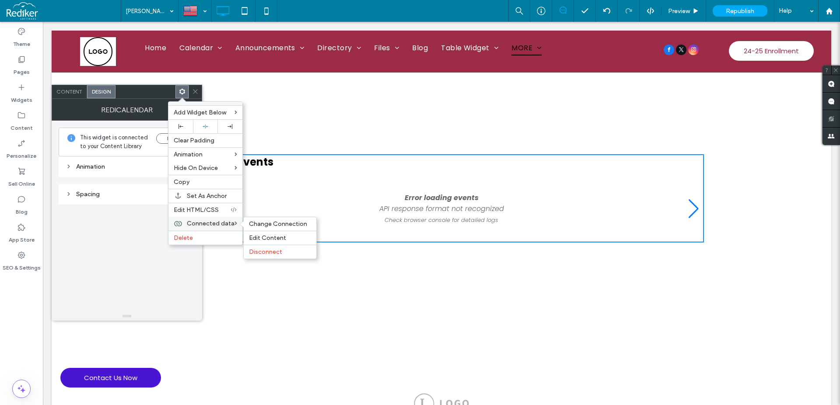
click at [202, 218] on div "Connected data Change Connection Edit Content Disconnect" at bounding box center [205, 224] width 74 height 14
click at [210, 221] on span "Connected data" at bounding box center [211, 223] width 48 height 7
click at [266, 226] on span "Change Connection" at bounding box center [278, 223] width 58 height 7
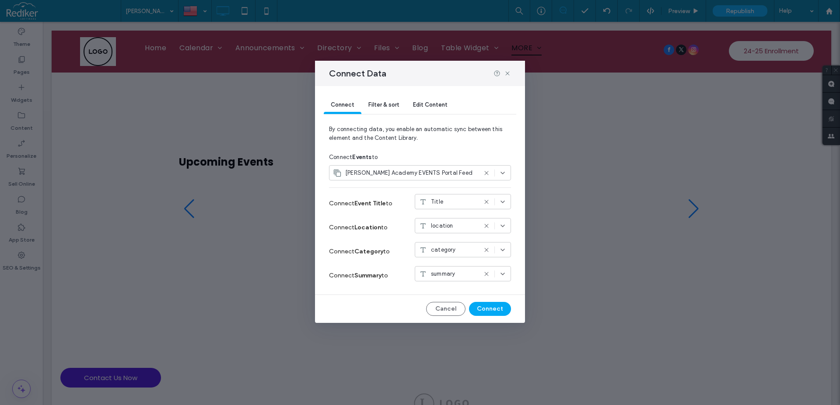
click at [454, 197] on div "Title" at bounding box center [463, 201] width 96 height 15
click at [449, 225] on div "color" at bounding box center [462, 232] width 95 height 15
click at [449, 202] on div "color" at bounding box center [448, 202] width 58 height 9
click at [446, 275] on span "Title" at bounding box center [440, 278] width 12 height 9
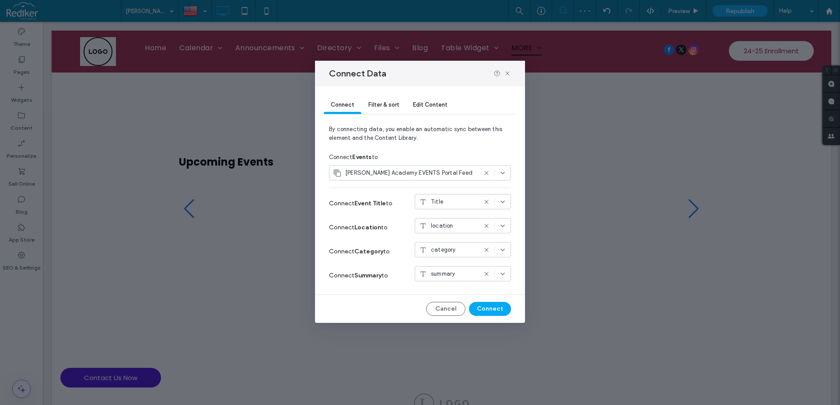
click at [422, 173] on span "Brandon Academy EVENTS Portal Feed" at bounding box center [408, 173] width 127 height 9
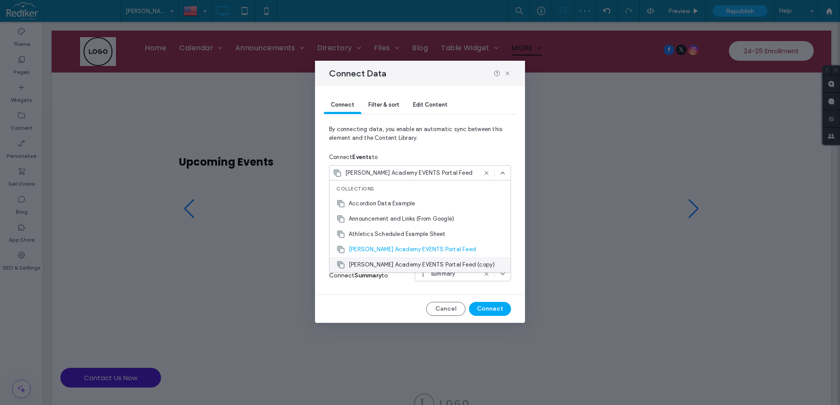
click at [424, 262] on span "Brandon Academy EVENTS Portal Feed (copy)" at bounding box center [422, 265] width 146 height 9
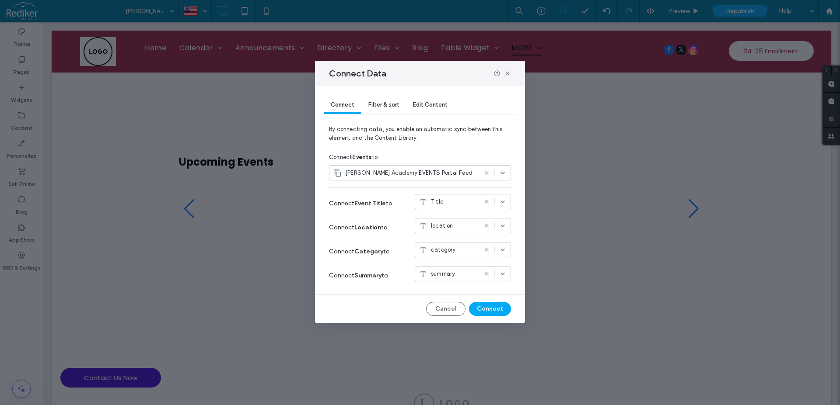
click at [446, 175] on span "Brandon Academy EVENTS Portal Feed" at bounding box center [408, 173] width 127 height 9
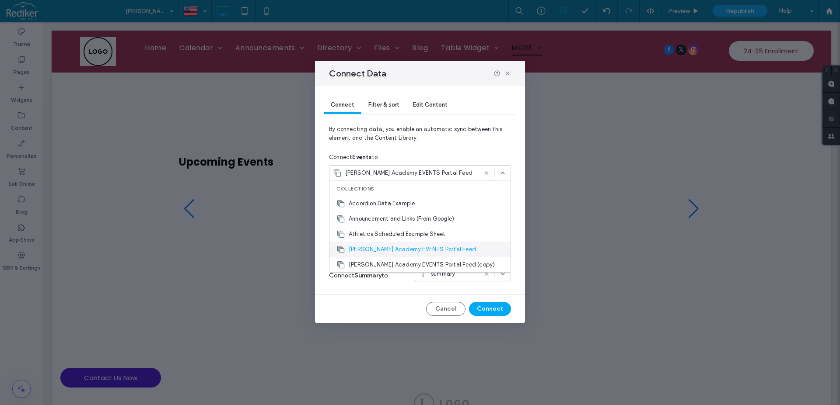
click at [448, 251] on span "Brandon Academy EVENTS Portal Feed" at bounding box center [412, 249] width 127 height 9
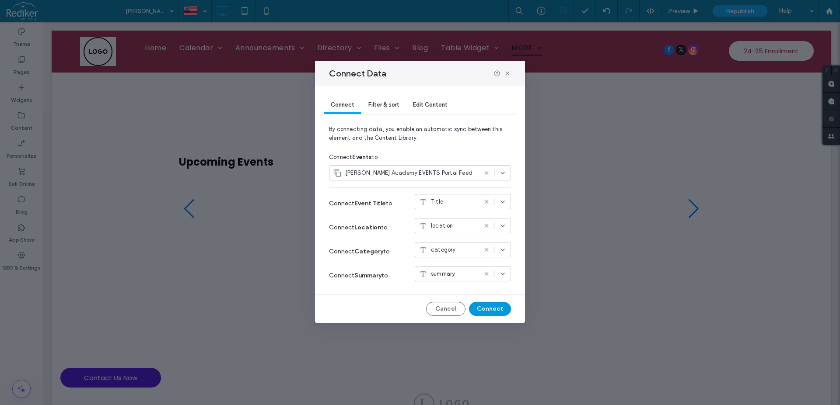
click at [485, 307] on button "Connect" at bounding box center [490, 309] width 42 height 14
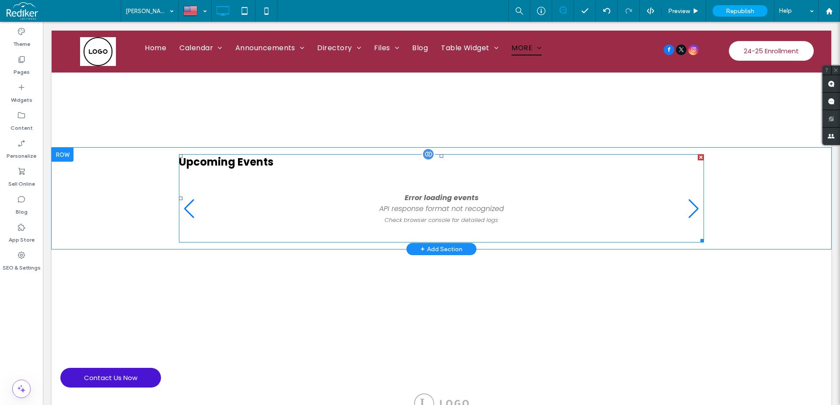
drag, startPoint x: 705, startPoint y: 236, endPoint x: 422, endPoint y: 188, distance: 287.1
click at [432, 182] on div "Upcoming Events Error loading events API response format not recognized Check b…" at bounding box center [441, 198] width 779 height 101
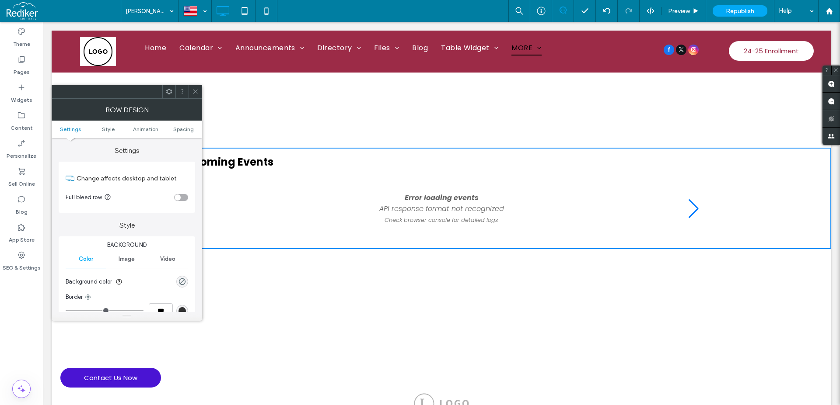
drag, startPoint x: 194, startPoint y: 92, endPoint x: 161, endPoint y: 78, distance: 36.6
click at [194, 92] on icon at bounding box center [195, 91] width 7 height 7
